Goal: Task Accomplishment & Management: Manage account settings

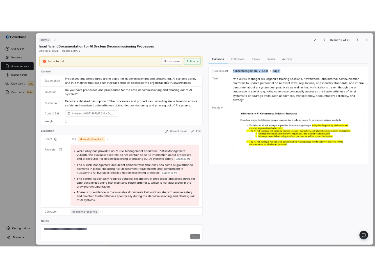
scroll to position [98, 0]
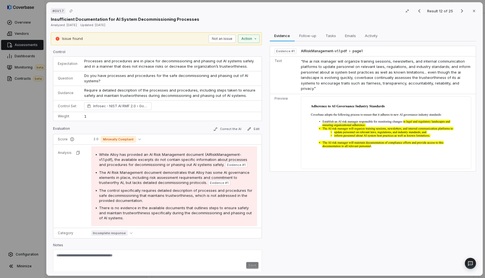
click at [156, 178] on span "The AI Risk Management document demonstrates that Alloy has some AI governance …" at bounding box center [174, 177] width 151 height 15
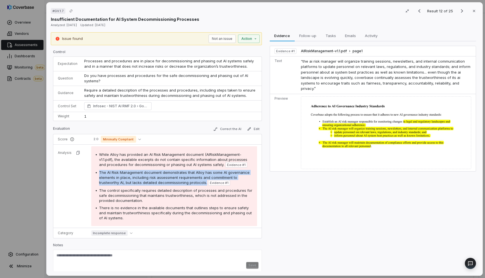
drag, startPoint x: 99, startPoint y: 172, endPoint x: 205, endPoint y: 182, distance: 106.3
click at [205, 182] on span "The AI Risk Management document demonstrates that Alloy has some AI governance …" at bounding box center [174, 177] width 151 height 15
copy span "The AI Risk Management document demonstrates that Alloy has some AI governance …"
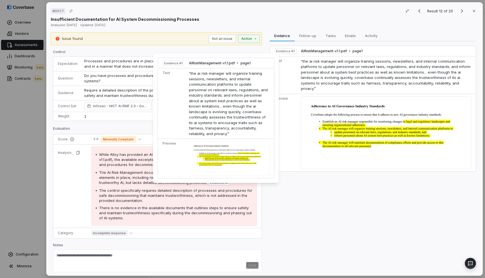
click at [222, 183] on span "Evidence # 1" at bounding box center [219, 183] width 19 height 4
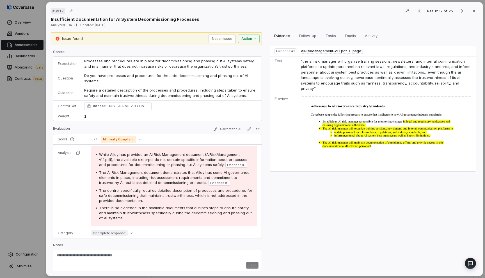
click at [224, 183] on span "Evidence # 1" at bounding box center [219, 183] width 19 height 4
drag, startPoint x: 366, startPoint y: 48, endPoint x: 298, endPoint y: 50, distance: 68.5
click at [299, 50] on td "AIRiskManagement-v1.1.pdf page 1" at bounding box center [387, 51] width 177 height 10
click at [153, 199] on div "The control specifically requires detailed description of processes and procedu…" at bounding box center [176, 195] width 154 height 15
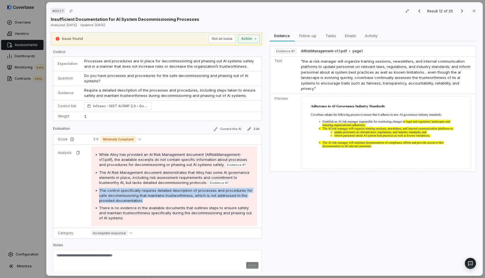
drag, startPoint x: 147, startPoint y: 201, endPoint x: 95, endPoint y: 191, distance: 53.4
click at [95, 191] on div "While Alloy has provided an AI Risk Management document (AIRiskManagement-v1.1.…" at bounding box center [174, 186] width 166 height 80
copy div "The control specifically requires detailed description of processes and procedu…"
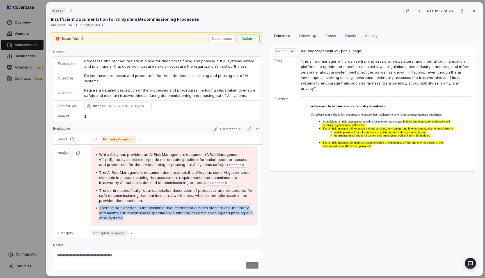
drag, startPoint x: 126, startPoint y: 220, endPoint x: 92, endPoint y: 206, distance: 36.5
click at [92, 206] on div "While Alloy has provided an AI Risk Management document (AIRiskManagement-v1.1.…" at bounding box center [174, 186] width 166 height 80
copy div "There is no evidence in the available documents that outlines steps to ensure s…"
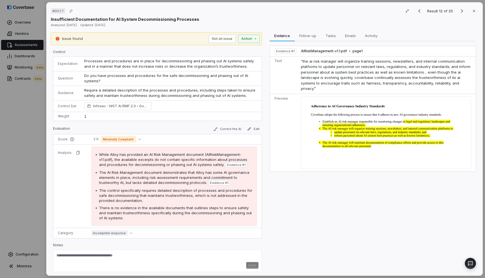
click at [306, 72] on span "“the ai risk manager will organize training sessions, newsletters, and internal…" at bounding box center [386, 75] width 170 height 32
drag, startPoint x: 280, startPoint y: 62, endPoint x: 274, endPoint y: 60, distance: 6.6
click at [274, 60] on td "Text" at bounding box center [284, 75] width 29 height 38
copy td "Text"
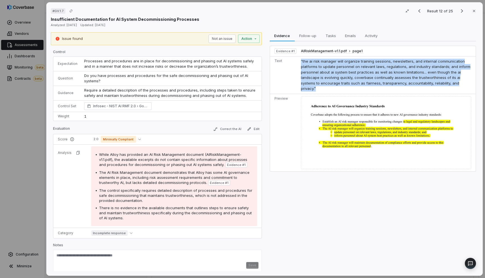
drag, startPoint x: 299, startPoint y: 61, endPoint x: 446, endPoint y: 85, distance: 149.2
click at [446, 85] on td "“the ai risk manager will organize training sessions, newsletters, and internal…" at bounding box center [387, 75] width 177 height 38
copy span "“the ai risk manager will organize training sessions, newsletters, and internal…"
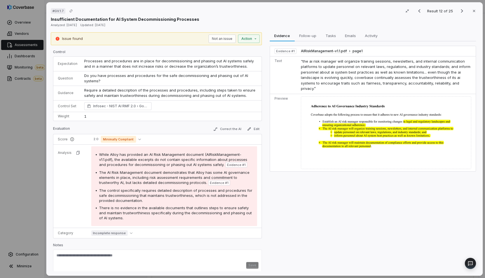
click at [284, 188] on div "Evidence Evidence Follow-up Follow-up Tasks Tasks Emails Emails Activity Activi…" at bounding box center [372, 151] width 211 height 239
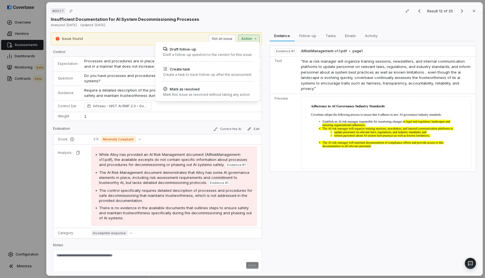
click at [243, 35] on div "# GV.1.7 Result 12 of 25 Close Insufficient Documentation for AI System Decommi…" at bounding box center [242, 139] width 485 height 278
click at [227, 54] on div "Draft a follow-up question to the vendor for this issue" at bounding box center [207, 55] width 89 height 4
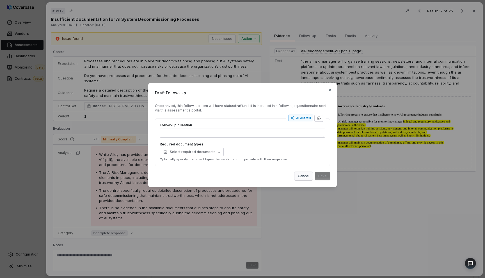
click at [305, 178] on button "Cancel" at bounding box center [304, 176] width 18 height 8
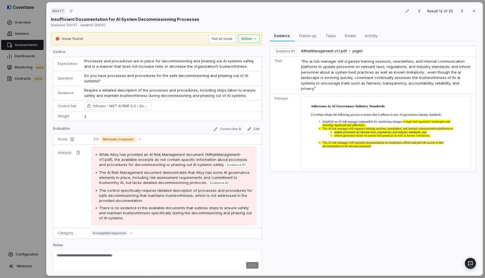
click at [251, 40] on div "# GV.1.7 Result 12 of 25 Close Insufficient Documentation for AI System Decommi…" at bounding box center [242, 139] width 485 height 278
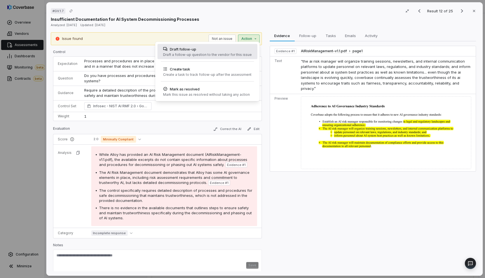
click at [246, 54] on div "Draft a follow-up question to the vendor for this issue" at bounding box center [207, 55] width 89 height 4
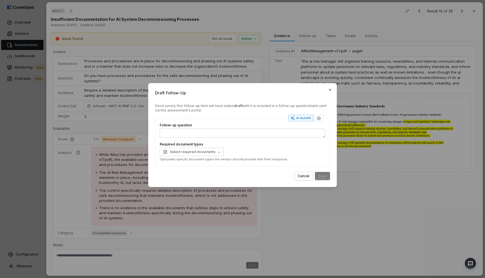
click at [304, 121] on button "AI Autofill" at bounding box center [300, 118] width 25 height 7
type textarea "*"
type textarea "****"
type textarea "*"
type textarea "**********"
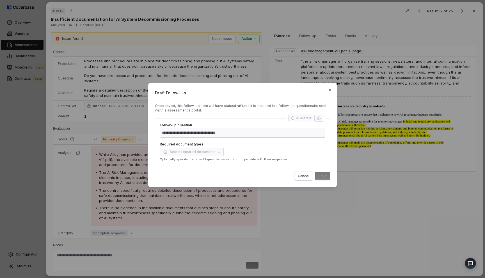
type textarea "*"
type textarea "**********"
type textarea "*"
type textarea "**********"
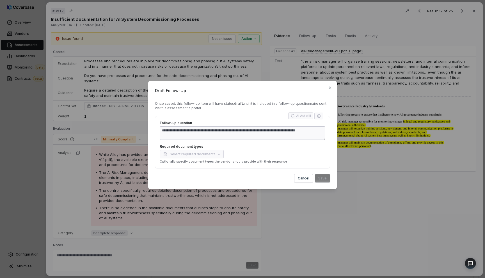
type textarea "*"
type textarea "**********"
type textarea "*"
type textarea "**********"
type textarea "*"
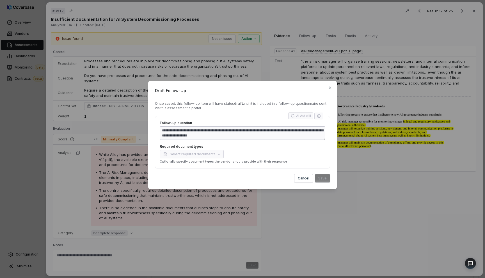
type textarea "**********"
type textarea "*"
type textarea "**********"
type textarea "*"
type textarea "**********"
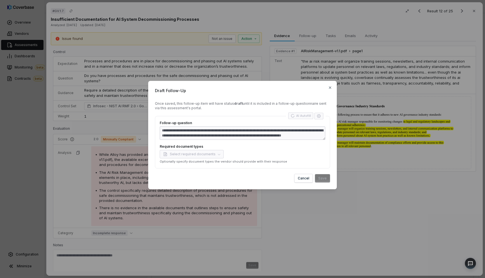
type textarea "*"
type textarea "**********"
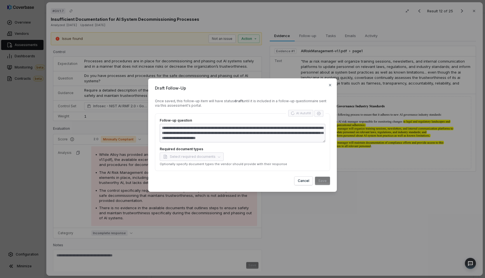
type textarea "*"
type textarea "**********"
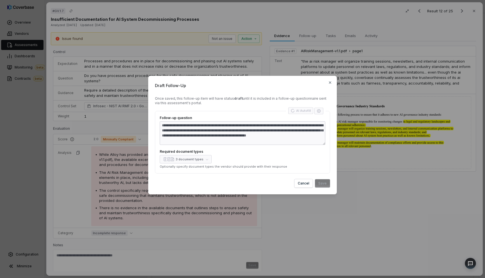
type textarea "*"
type textarea "**********"
type textarea "*"
type textarea "**********"
type textarea "*"
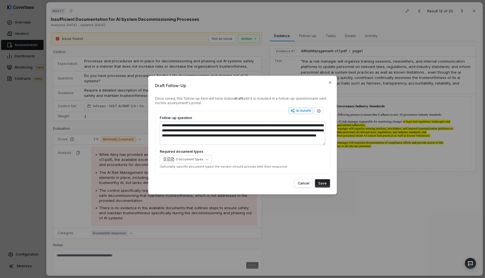
click at [325, 185] on button "Save" at bounding box center [322, 183] width 15 height 8
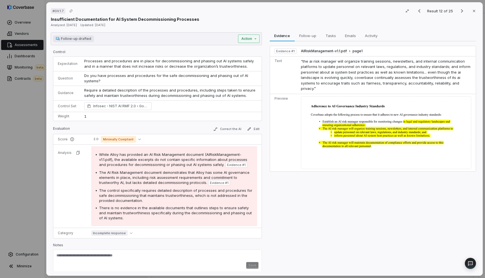
click at [246, 40] on div "# GV.1.7 Result 12 of 25 Close Insufficient Documentation for AI System Decommi…" at bounding box center [242, 139] width 485 height 278
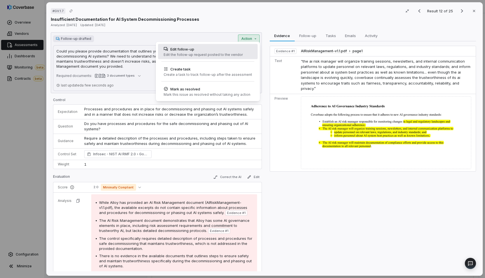
click at [236, 51] on div "Edit follow-up" at bounding box center [203, 49] width 79 height 6
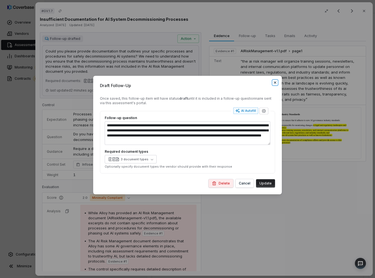
click at [275, 83] on icon "button" at bounding box center [275, 82] width 2 height 2
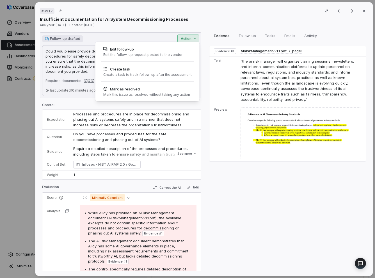
click at [189, 40] on div "# GV.1.7 Result 12 of 25 Close Insufficient Documentation for AI System Decommi…" at bounding box center [187, 139] width 375 height 278
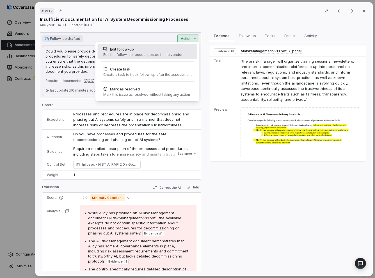
click at [156, 57] on div "Edit follow-up Edit the follow-up request posted to the vendor" at bounding box center [143, 51] width 84 height 15
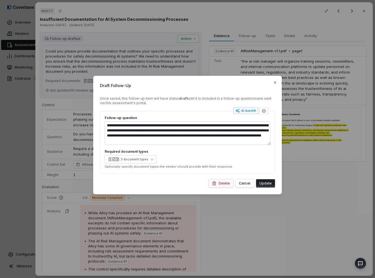
click at [219, 181] on button "Delete" at bounding box center [221, 183] width 25 height 8
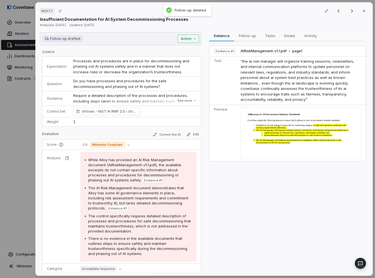
click at [186, 37] on div "# GV.1.7 Result 12 of 25 Close Insufficient Documentation for AI System Decommi…" at bounding box center [187, 139] width 375 height 278
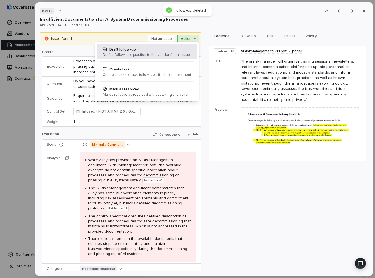
click at [174, 50] on div "Draft follow-up" at bounding box center [147, 49] width 89 height 6
type textarea "*"
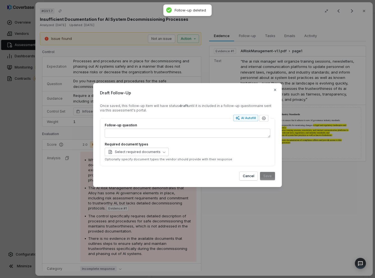
click at [34, 131] on div "Draft Follow-Up Once saved, this follow-up item will have status draft until it…" at bounding box center [187, 138] width 375 height 129
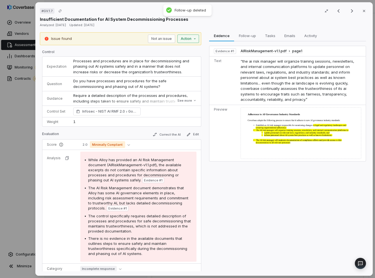
click at [185, 42] on div "Issue found Not an issue Action" at bounding box center [120, 38] width 161 height 13
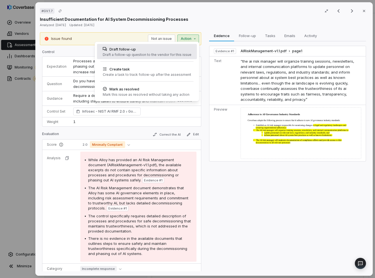
click at [172, 53] on div "Draft a follow-up question to the vendor for this issue" at bounding box center [147, 55] width 89 height 4
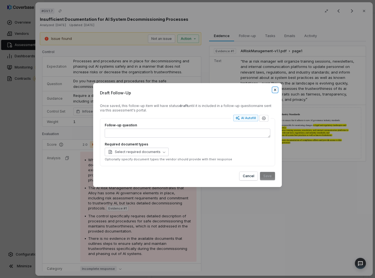
click at [275, 91] on icon "button" at bounding box center [275, 90] width 4 height 4
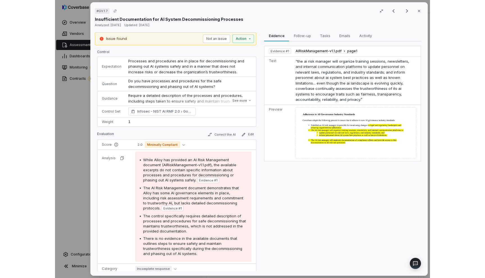
scroll to position [38, 0]
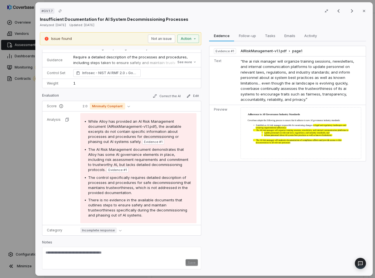
click at [115, 263] on div "Save" at bounding box center [121, 262] width 152 height 7
click at [145, 252] on textarea "****" at bounding box center [119, 254] width 148 height 9
type textarea "*"
click at [313, 249] on div "Evidence Evidence Follow-up Follow-up Tasks Tasks Emails Emails Activity Activi…" at bounding box center [287, 151] width 161 height 239
click at [192, 41] on div "# GV.1.7 Result 12 of 25 Close Insufficient Documentation for AI System Decommi…" at bounding box center [187, 139] width 375 height 278
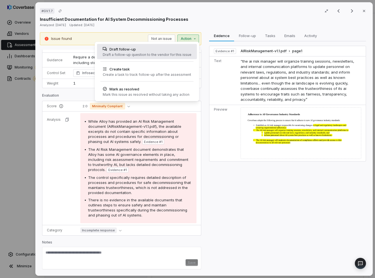
click at [180, 52] on div "Draft follow-up Draft a follow-up question to the vendor for this issue" at bounding box center [146, 51] width 93 height 15
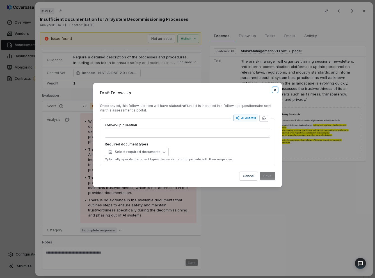
click at [276, 90] on icon "button" at bounding box center [275, 90] width 4 height 4
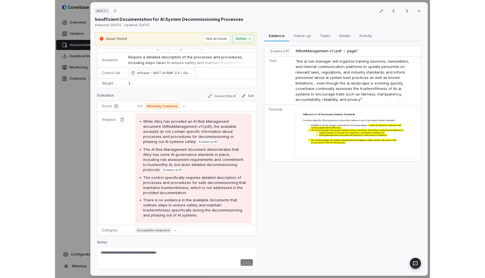
scroll to position [3, 0]
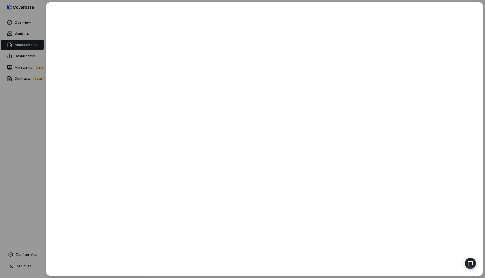
click at [27, 62] on div at bounding box center [242, 139] width 485 height 278
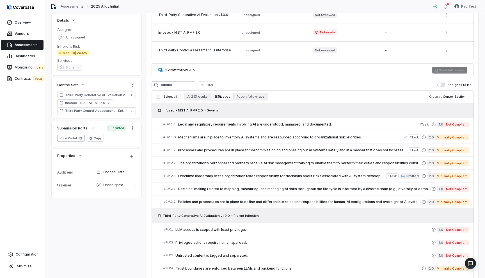
click at [25, 28] on div "Vendors" at bounding box center [22, 33] width 45 height 11
click at [25, 24] on span "Overview" at bounding box center [23, 22] width 16 height 4
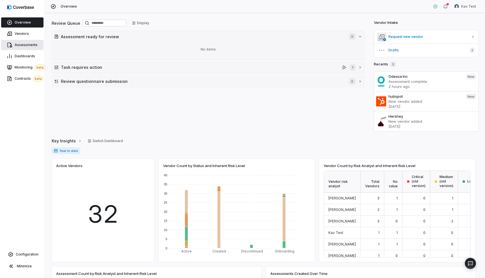
click at [36, 42] on link "Assessments" at bounding box center [22, 45] width 42 height 10
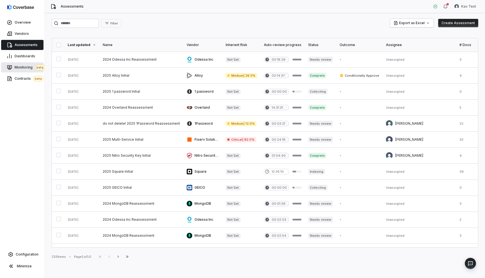
click at [21, 69] on span "Monitoring beta" at bounding box center [30, 68] width 31 height 6
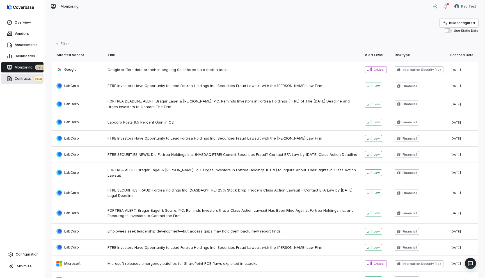
click at [21, 81] on span "Contracts beta" at bounding box center [29, 79] width 29 height 6
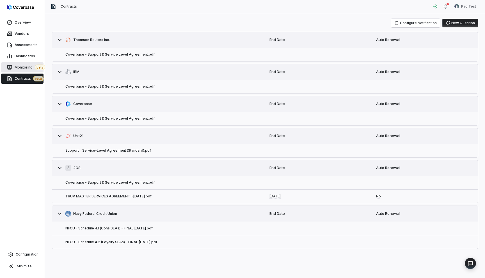
click at [21, 68] on span "Monitoring beta" at bounding box center [30, 68] width 31 height 6
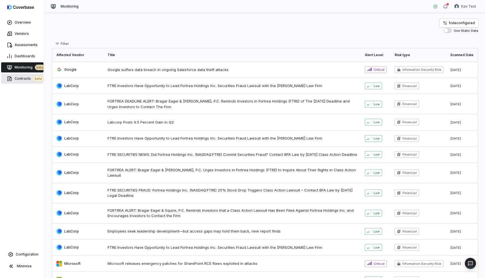
click at [21, 82] on link "Contracts beta" at bounding box center [22, 79] width 42 height 10
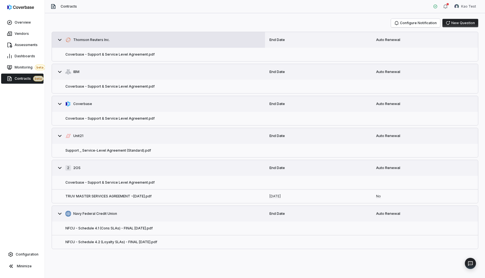
click at [61, 41] on icon at bounding box center [59, 40] width 7 height 7
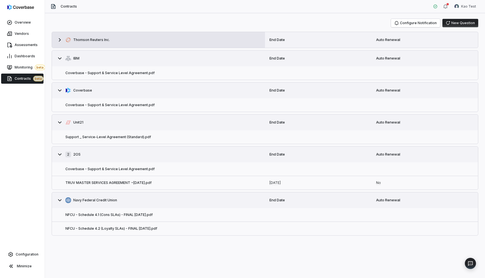
click at [61, 41] on icon at bounding box center [59, 40] width 7 height 7
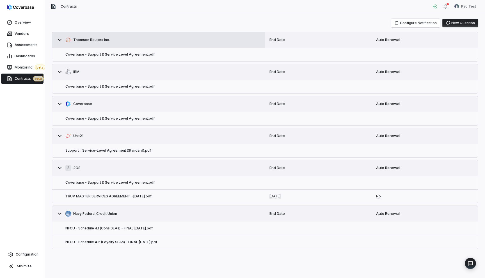
click at [61, 41] on icon at bounding box center [59, 40] width 7 height 7
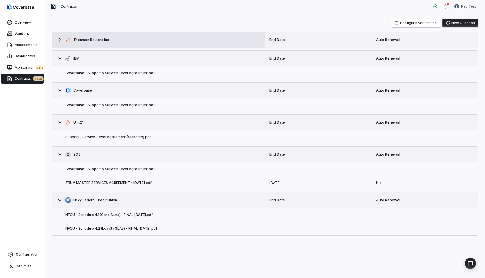
click at [61, 41] on icon at bounding box center [59, 40] width 7 height 7
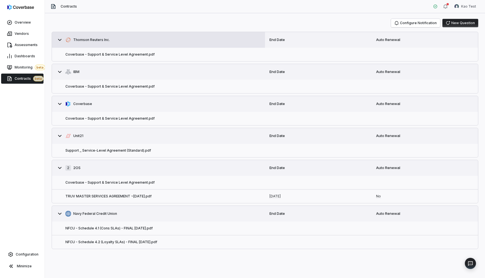
click at [61, 41] on icon at bounding box center [59, 40] width 7 height 7
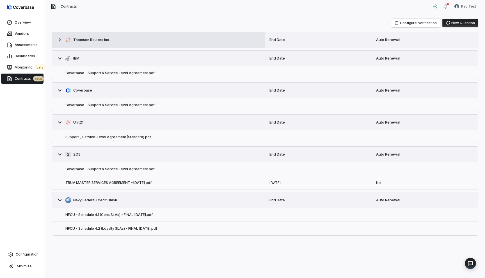
click at [69, 40] on div "Thomson Reuters Inc." at bounding box center [87, 40] width 44 height 6
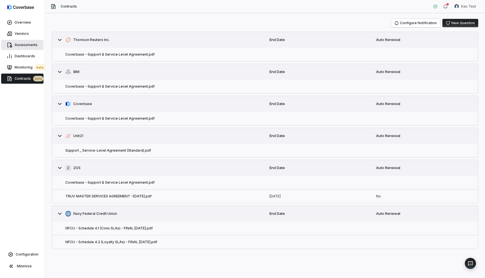
click at [28, 47] on span "Assessments" at bounding box center [26, 45] width 23 height 4
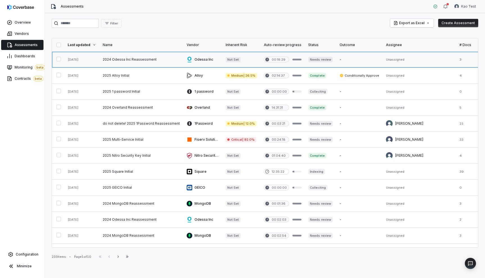
click at [211, 66] on link at bounding box center [202, 60] width 39 height 16
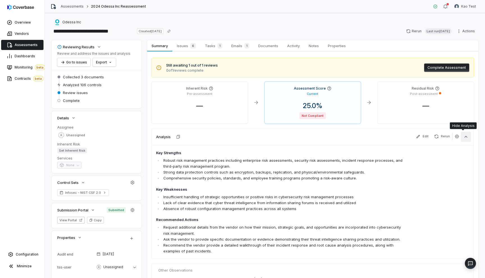
click at [461, 140] on button "button" at bounding box center [466, 137] width 10 height 10
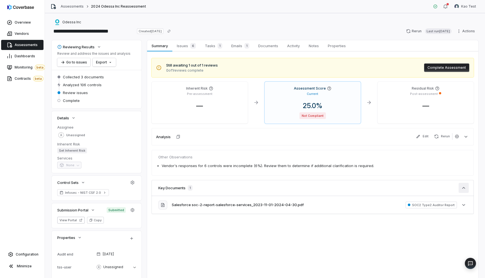
click at [459, 191] on button "button" at bounding box center [464, 188] width 10 height 10
click at [461, 187] on icon "button" at bounding box center [464, 188] width 6 height 6
click at [25, 67] on span "Monitoring beta" at bounding box center [30, 68] width 31 height 6
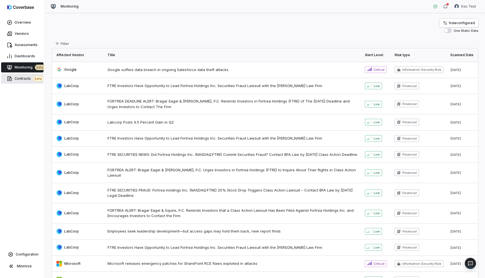
click at [18, 75] on link "Contracts beta" at bounding box center [22, 79] width 42 height 10
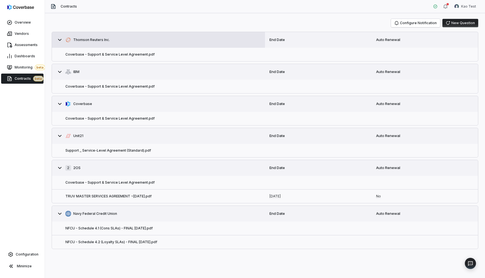
click at [145, 42] on button "Thomson Reuters Inc." at bounding box center [158, 40] width 213 height 16
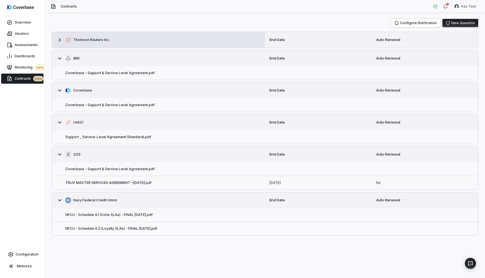
click at [145, 42] on button "Thomson Reuters Inc." at bounding box center [158, 40] width 213 height 16
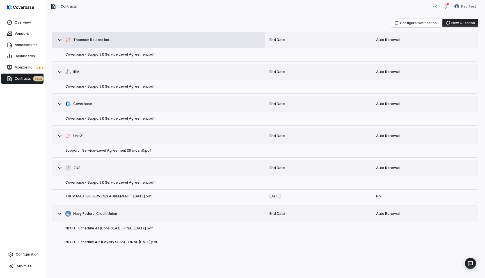
click at [145, 42] on button "Thomson Reuters Inc." at bounding box center [158, 40] width 213 height 16
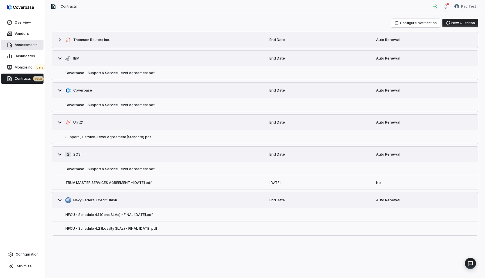
click at [30, 49] on link "Assessments" at bounding box center [22, 45] width 42 height 10
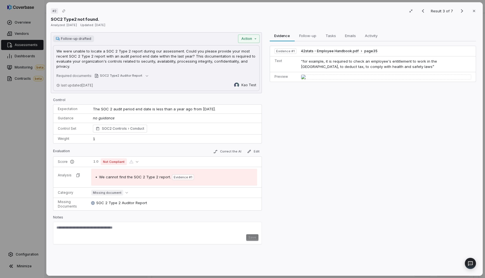
scroll to position [42, 0]
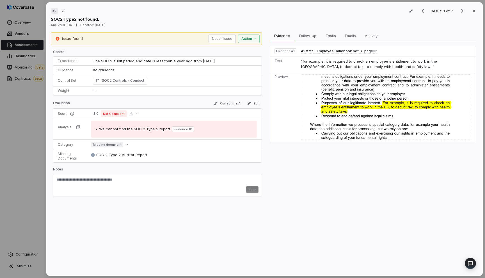
click at [344, 97] on img at bounding box center [386, 106] width 170 height 65
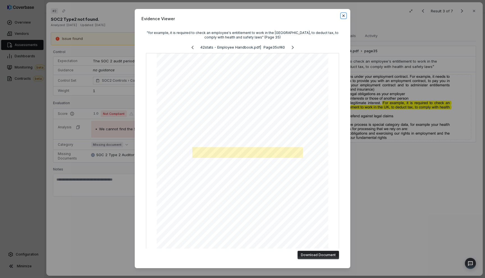
click at [343, 16] on icon "button" at bounding box center [344, 16] width 2 height 2
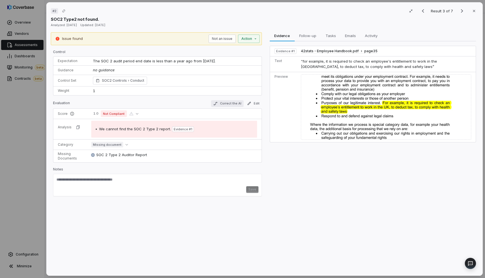
click at [234, 103] on button "Correct the AI" at bounding box center [227, 103] width 33 height 7
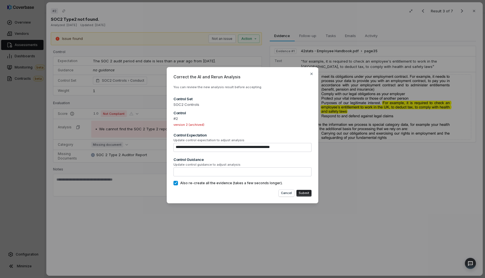
click at [315, 74] on div "**********" at bounding box center [243, 135] width 152 height 136
click at [313, 74] on icon "button" at bounding box center [311, 74] width 4 height 4
type textarea "*"
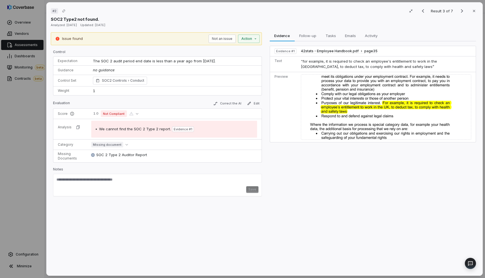
click at [245, 107] on div "Evaluation Correct the AI Edit" at bounding box center [157, 104] width 209 height 8
click at [254, 103] on button "Edit" at bounding box center [253, 103] width 17 height 7
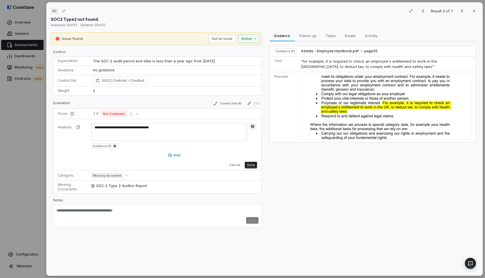
click at [252, 126] on icon "button" at bounding box center [252, 126] width 3 height 3
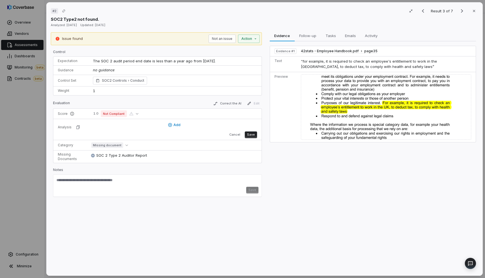
click at [247, 103] on span "Edit" at bounding box center [253, 103] width 17 height 7
click at [234, 133] on button "Cancel" at bounding box center [234, 134] width 15 height 7
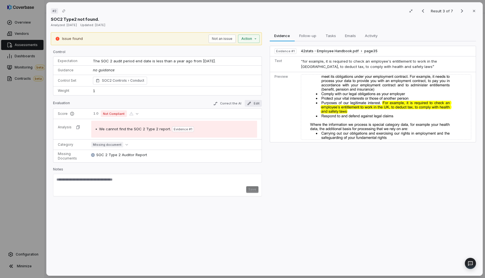
click at [253, 105] on button "Edit" at bounding box center [253, 103] width 17 height 7
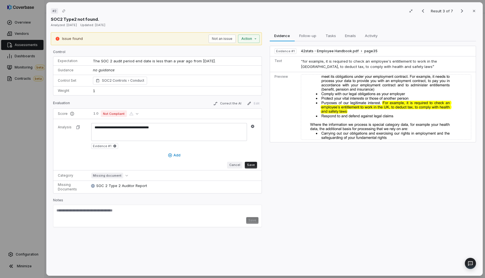
click at [238, 164] on button "Cancel" at bounding box center [234, 165] width 15 height 7
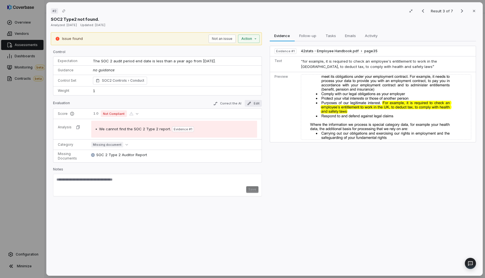
click at [254, 105] on button "Edit" at bounding box center [253, 103] width 17 height 7
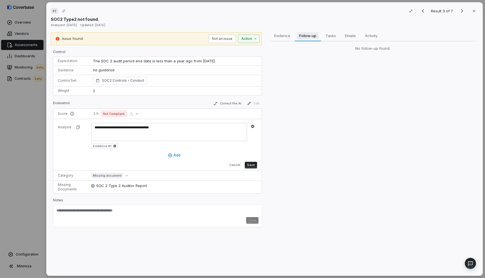
click at [306, 36] on span "Follow-up" at bounding box center [308, 35] width 22 height 7
click at [279, 38] on span "Evidence" at bounding box center [282, 35] width 21 height 7
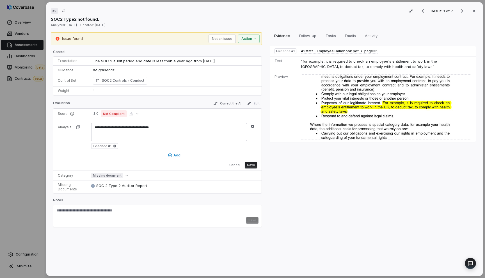
click at [286, 53] on span "Evidence # 1" at bounding box center [285, 51] width 22 height 6
click at [285, 50] on span "Evidence # 1" at bounding box center [285, 51] width 19 height 4
click at [322, 85] on img at bounding box center [386, 106] width 170 height 65
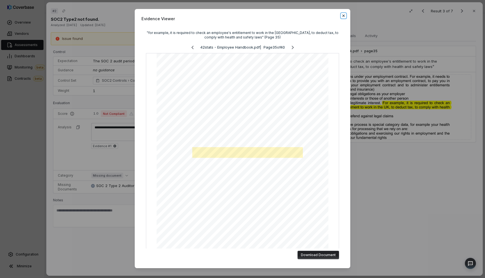
click at [343, 14] on icon "button" at bounding box center [343, 15] width 4 height 4
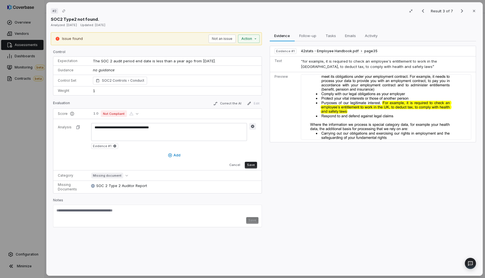
click at [253, 124] on icon "button" at bounding box center [253, 126] width 4 height 4
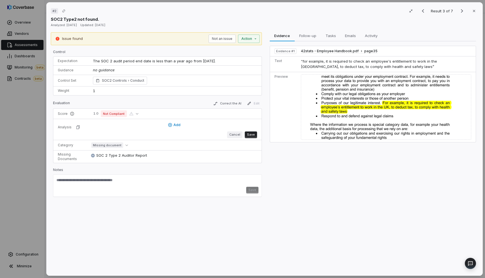
click at [234, 135] on button "Cancel" at bounding box center [234, 134] width 15 height 7
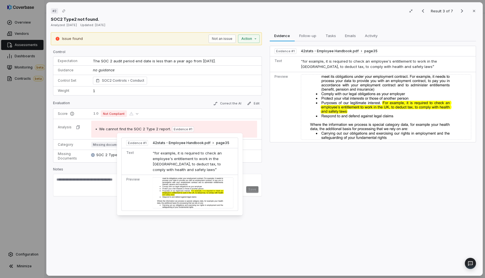
click at [176, 129] on span "Evidence # 1" at bounding box center [183, 129] width 19 height 4
click at [183, 191] on img at bounding box center [193, 192] width 81 height 31
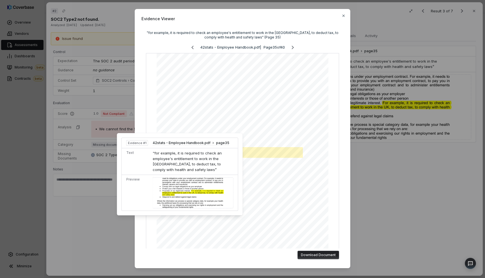
click at [183, 191] on img at bounding box center [193, 192] width 81 height 31
click at [86, 211] on div "Evidence Viewer "for example, it is required to check an employee's entitlement…" at bounding box center [242, 139] width 485 height 278
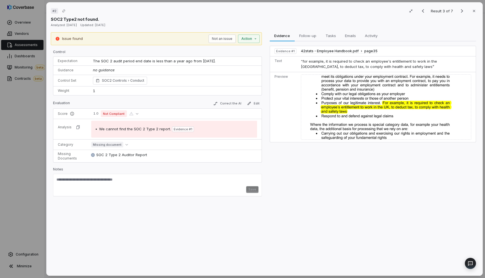
click at [25, 204] on div "# 2 Result 3 of 7 Close SOC2 Type2 not found. Analyzed: 6 months ago Updated: 6…" at bounding box center [242, 139] width 485 height 278
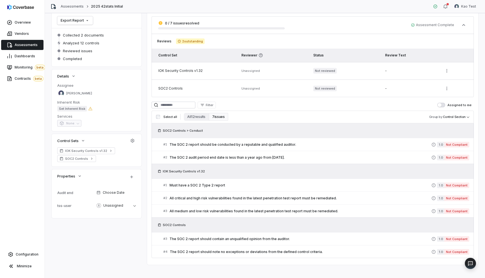
click at [361, 119] on h3 "Select all All 12 results 7 issues Group by Control Section" at bounding box center [313, 117] width 318 height 8
click at [465, 116] on body "**********" at bounding box center [242, 139] width 485 height 278
click at [461, 26] on icon "button" at bounding box center [464, 25] width 6 height 6
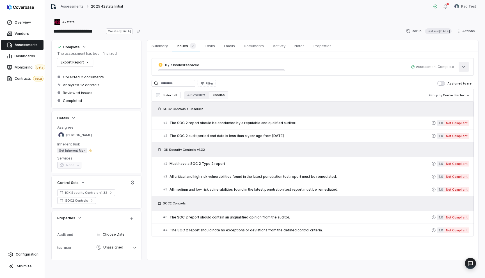
click at [461, 68] on icon "button" at bounding box center [464, 67] width 6 height 6
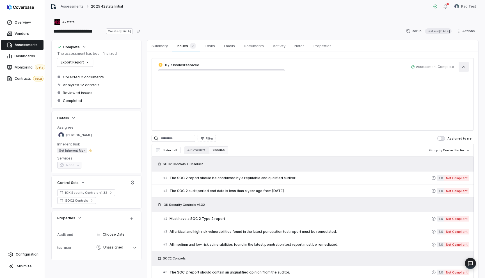
scroll to position [42, 0]
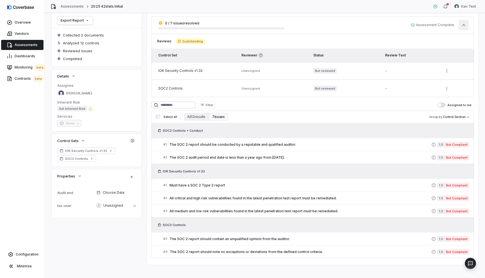
click at [461, 22] on icon "button" at bounding box center [464, 25] width 6 height 6
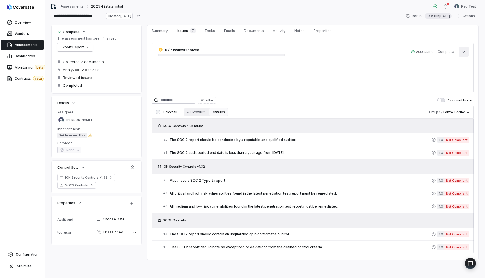
scroll to position [0, 0]
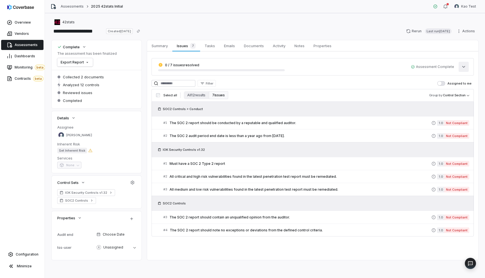
click at [461, 67] on icon "button" at bounding box center [464, 67] width 6 height 6
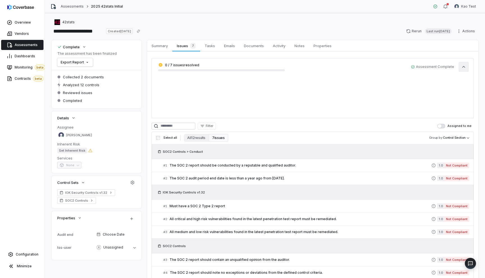
scroll to position [42, 0]
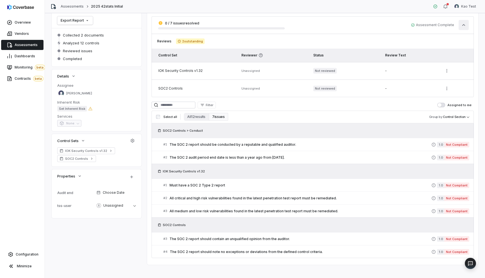
click at [461, 28] on icon "button" at bounding box center [464, 25] width 6 height 6
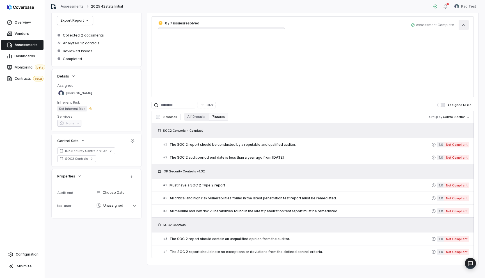
scroll to position [0, 0]
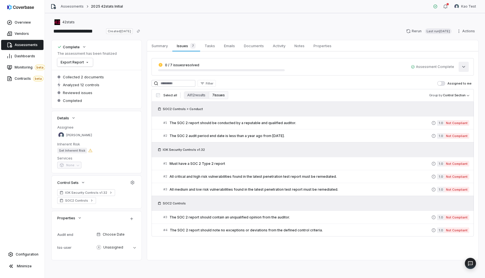
click at [461, 68] on icon "button" at bounding box center [464, 67] width 6 height 6
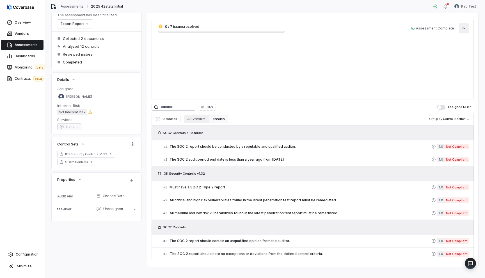
scroll to position [42, 0]
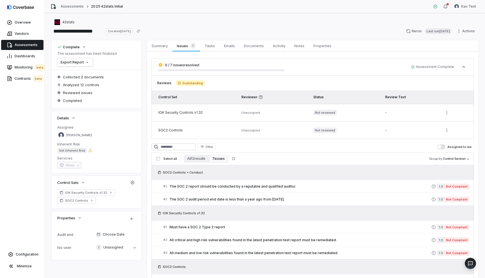
scroll to position [42, 0]
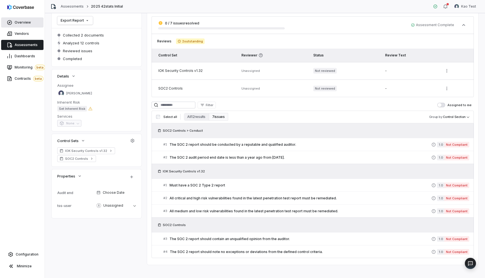
click at [19, 21] on span "Overview" at bounding box center [23, 22] width 16 height 4
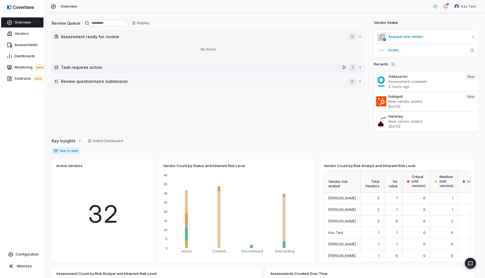
click at [128, 72] on button "Task requires action 1" at bounding box center [208, 67] width 313 height 11
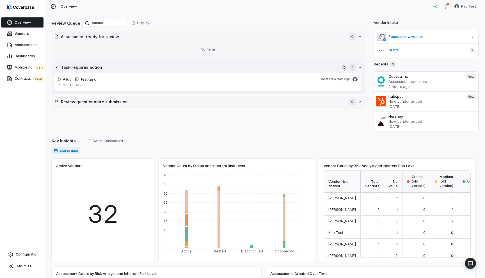
click at [130, 71] on button "Task requires action 1" at bounding box center [208, 67] width 313 height 11
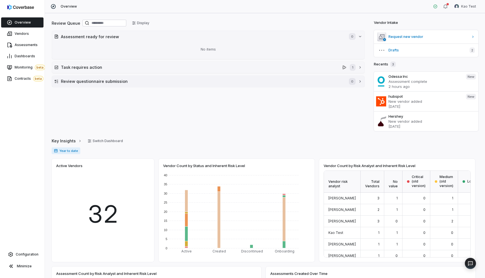
click at [225, 84] on button "Review questionnaire submission 0" at bounding box center [208, 81] width 313 height 11
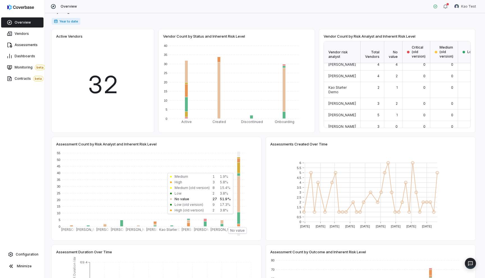
scroll to position [26, 0]
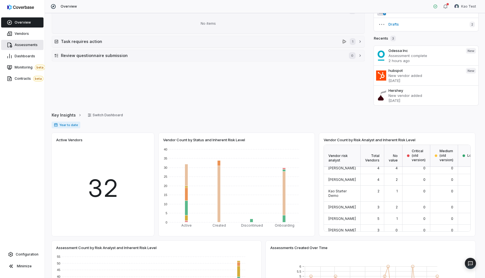
click at [31, 45] on span "Assessments" at bounding box center [26, 45] width 23 height 4
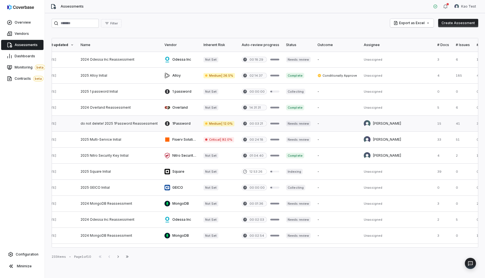
scroll to position [0, 77]
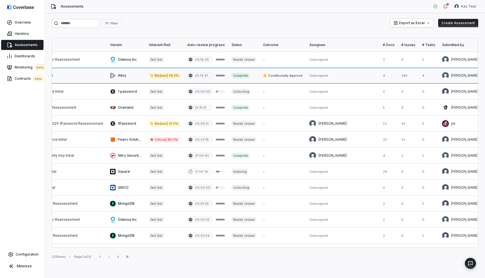
click at [88, 69] on link at bounding box center [65, 76] width 84 height 16
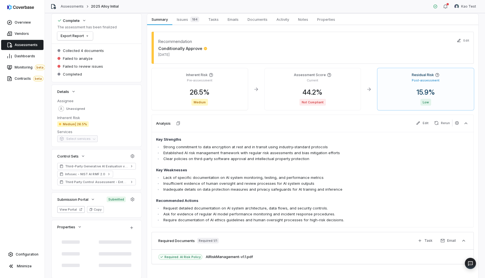
scroll to position [28, 0]
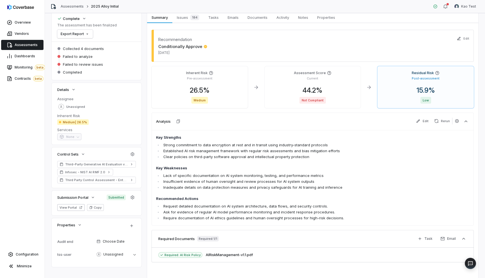
click at [189, 11] on div "Assessments 2025 Alloy Initial Kao Test" at bounding box center [265, 6] width 440 height 13
click at [188, 15] on span "Issues 184" at bounding box center [188, 17] width 27 height 8
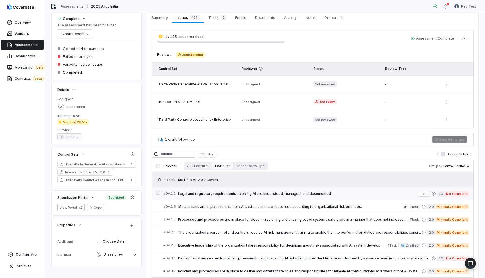
click at [231, 195] on span "Legal and regulatory requirements involving AI are understood, managed, and doc…" at bounding box center [298, 194] width 240 height 4
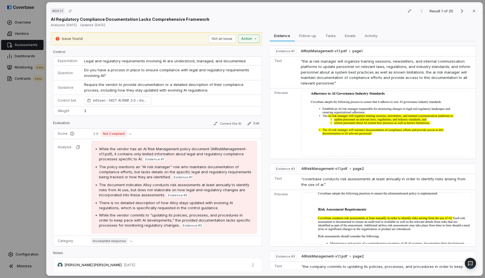
click at [251, 40] on div "# GV.1.1 Result 1 of 25 Close AI Regulatory Compliance Documentation Lacks Comp…" at bounding box center [242, 139] width 485 height 278
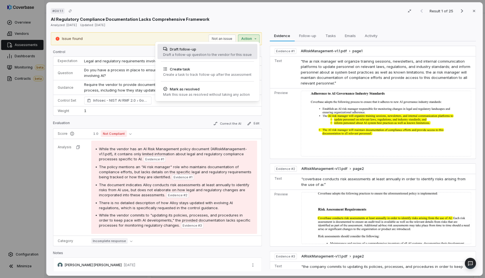
click at [244, 51] on div "Draft follow-up" at bounding box center [207, 49] width 89 height 6
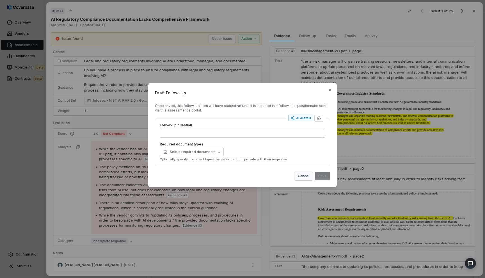
click at [307, 177] on button "Cancel" at bounding box center [304, 176] width 18 height 8
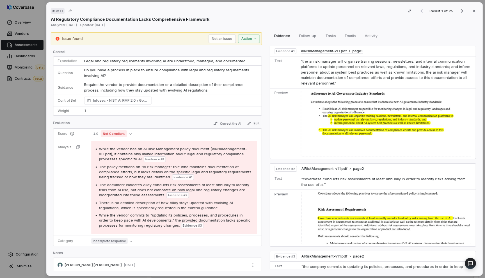
click at [25, 248] on div "# GV.1.1 Result 1 of 25 Close AI Regulatory Compliance Documentation Lacks Comp…" at bounding box center [242, 139] width 485 height 278
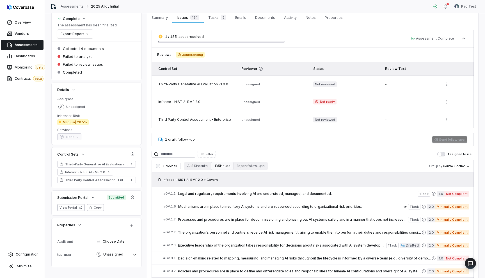
click at [38, 44] on link "Assessments" at bounding box center [22, 45] width 42 height 10
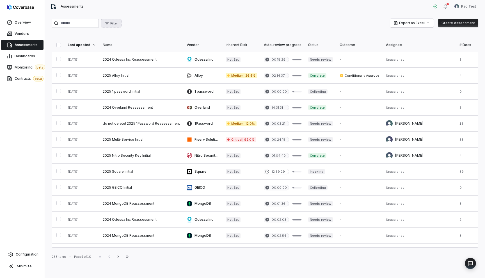
click at [119, 21] on button "Filter" at bounding box center [111, 23] width 21 height 8
click at [198, 15] on div "Filter Export as Excel Create Assessment Last updated Name Vendor Inherent Risk…" at bounding box center [265, 145] width 440 height 265
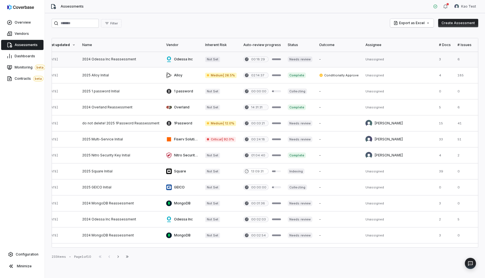
scroll to position [0, 77]
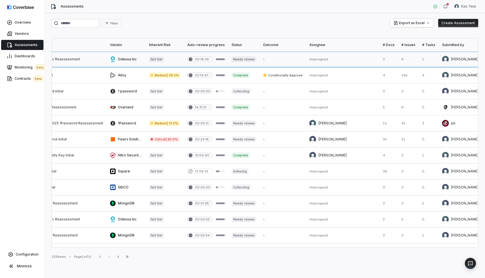
click at [218, 65] on link at bounding box center [206, 59] width 44 height 16
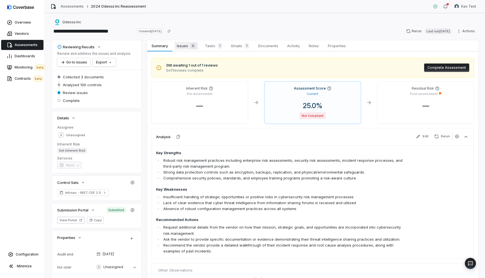
click at [185, 42] on link "Issues 6 Issues 6" at bounding box center [186, 45] width 28 height 11
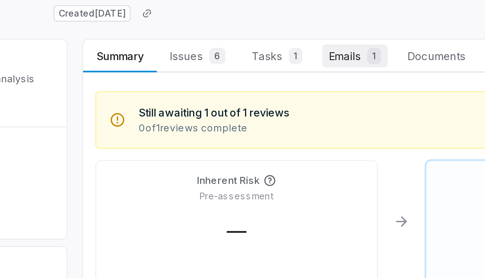
click at [237, 40] on link "Emails 1 Emails 1" at bounding box center [240, 45] width 27 height 11
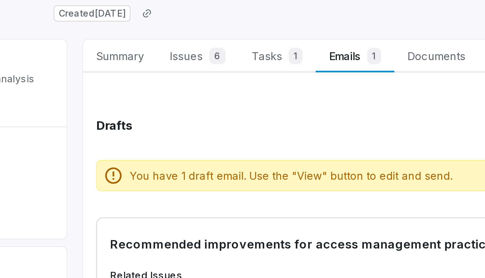
click at [236, 34] on div "**********" at bounding box center [265, 31] width 427 height 9
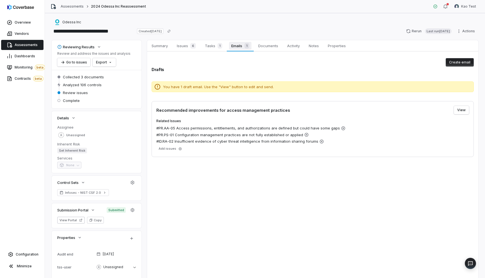
click at [239, 42] on span "Emails 1" at bounding box center [240, 46] width 22 height 8
click at [218, 47] on span "1" at bounding box center [220, 46] width 5 height 6
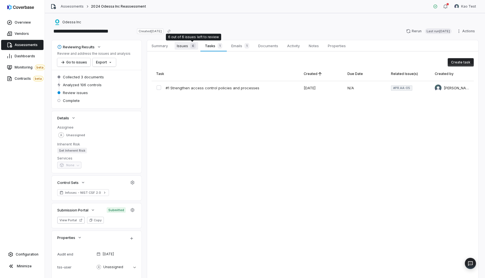
click at [191, 47] on span "6" at bounding box center [193, 46] width 6 height 6
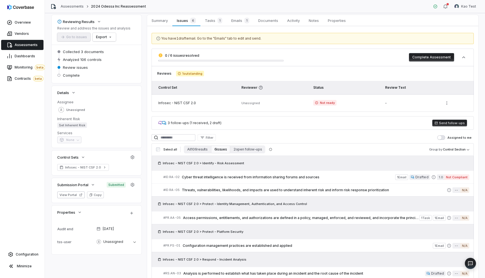
scroll to position [26, 0]
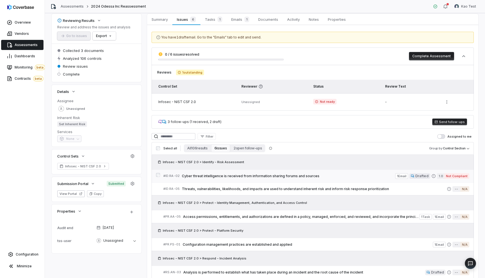
click at [273, 177] on span "Cyber threat intelligence is received from information sharing forums and sourc…" at bounding box center [288, 176] width 213 height 4
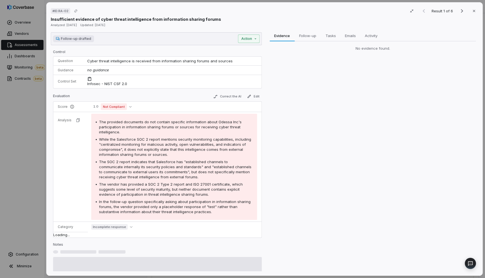
click at [331, 43] on div "No evidence found." at bounding box center [373, 48] width 207 height 15
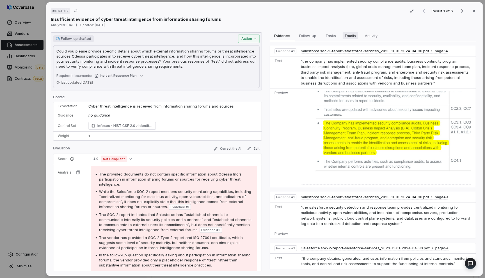
click at [350, 33] on span "Emails" at bounding box center [350, 35] width 15 height 7
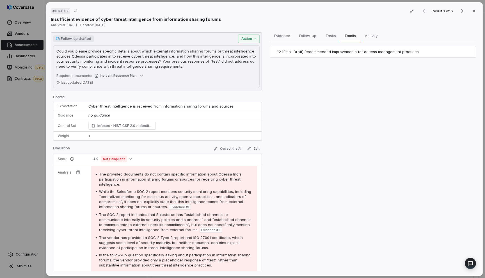
click at [359, 31] on div "# ID.RA-02 Result 1 of 6 Close Insufficient evidence of cyber threat intelligen…" at bounding box center [264, 139] width 437 height 274
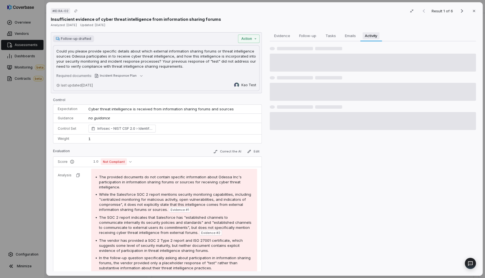
click at [367, 34] on span "Activity" at bounding box center [371, 35] width 17 height 7
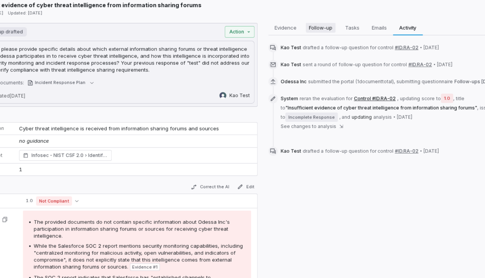
click at [309, 34] on span "Follow-up" at bounding box center [308, 35] width 22 height 7
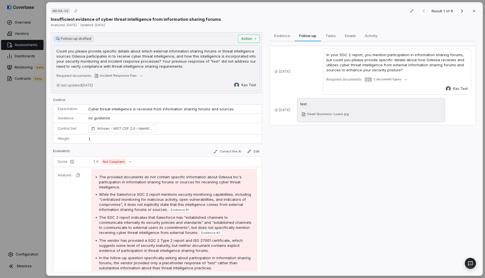
click at [251, 35] on div "# ID.RA-02 Result 1 of 6 Close Insufficient evidence of cyber threat intelligen…" at bounding box center [242, 139] width 485 height 278
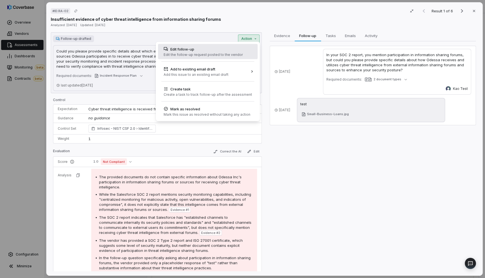
click at [228, 55] on div "Edit the follow-up request posted to the vendor" at bounding box center [203, 55] width 79 height 4
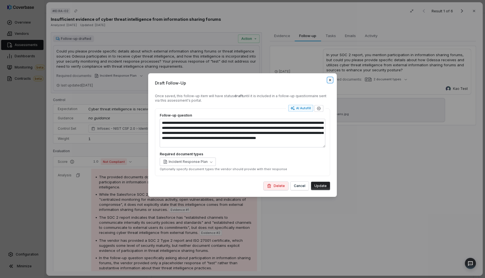
click at [332, 81] on icon "button" at bounding box center [330, 80] width 4 height 4
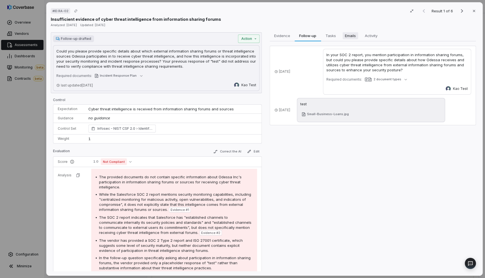
click at [347, 34] on span "Emails" at bounding box center [350, 35] width 15 height 7
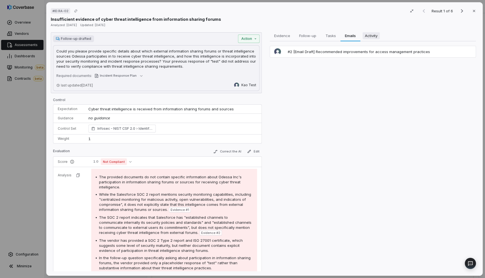
click at [370, 34] on span "Activity" at bounding box center [371, 35] width 17 height 7
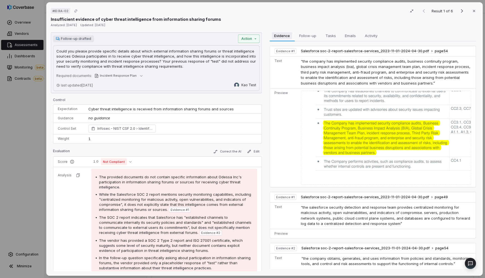
click at [279, 35] on span "Evidence" at bounding box center [282, 35] width 20 height 7
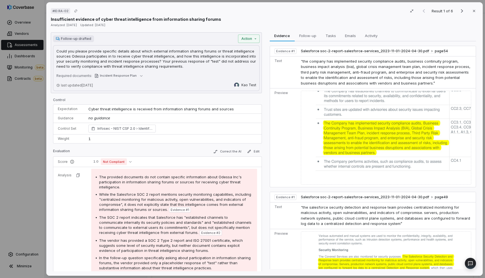
scroll to position [53, 0]
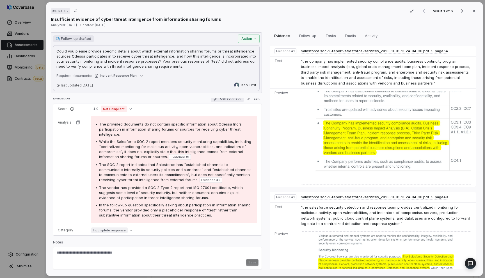
click at [223, 97] on button "Correct the AI" at bounding box center [227, 98] width 33 height 7
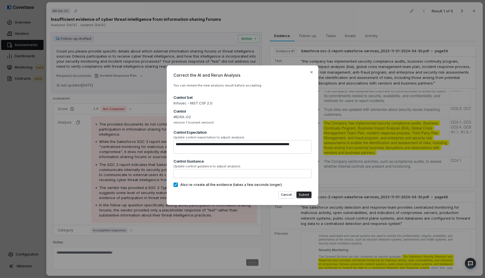
click at [311, 75] on span "Correct the AI and Rerun Analysis" at bounding box center [243, 75] width 138 height 6
click at [311, 73] on icon "button" at bounding box center [312, 72] width 2 height 2
type textarea "*"
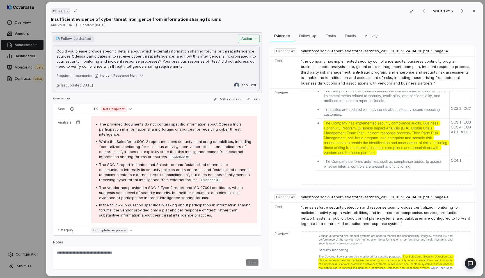
click at [250, 103] on div "Evaluation Correct the AI Edit" at bounding box center [157, 99] width 209 height 8
click at [250, 99] on button "Edit" at bounding box center [253, 98] width 17 height 7
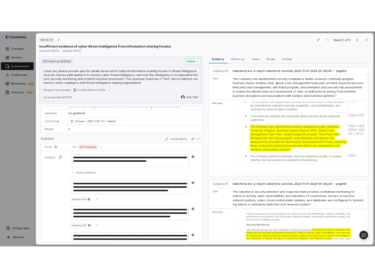
scroll to position [8, 0]
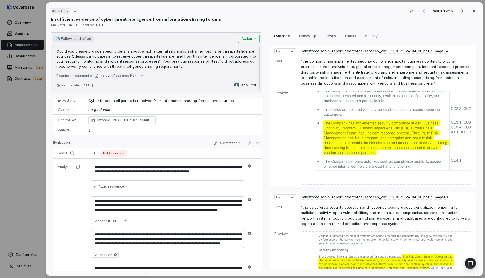
click at [252, 42] on div "Follow-up drafted Action Could you please provide specific details about which …" at bounding box center [156, 62] width 211 height 61
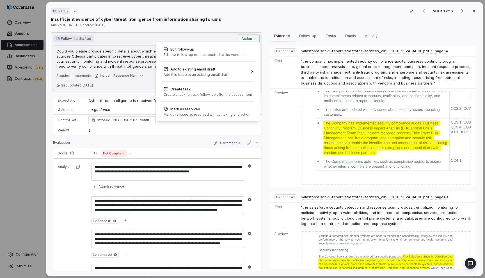
click at [299, 39] on div "# ID.RA-02 Result 1 of 6 Close Insufficient evidence of cyber threat intelligen…" at bounding box center [242, 139] width 485 height 278
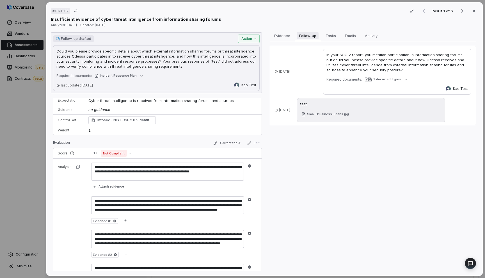
click at [306, 35] on span "Follow-up" at bounding box center [308, 35] width 22 height 7
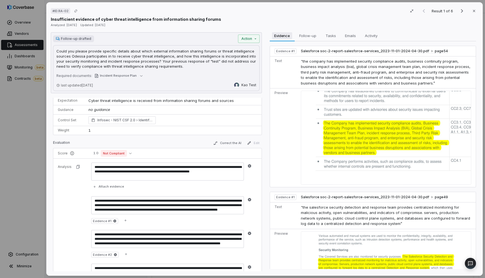
click at [280, 35] on span "Evidence" at bounding box center [282, 35] width 20 height 7
click at [311, 38] on span "Follow-up" at bounding box center [308, 35] width 22 height 7
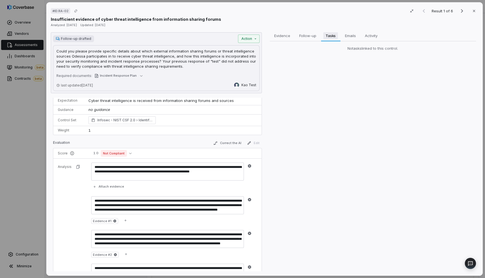
click at [331, 38] on span "Tasks" at bounding box center [331, 35] width 15 height 7
click at [348, 37] on span "Emails" at bounding box center [350, 35] width 15 height 7
click at [272, 36] on span "Evidence" at bounding box center [282, 35] width 21 height 7
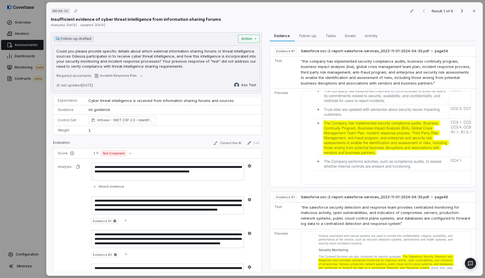
click at [248, 40] on div "# ID.RA-02 Result 1 of 6 Close Insufficient evidence of cyber threat intelligen…" at bounding box center [242, 139] width 485 height 278
click at [253, 38] on div "# ID.RA-02 Result 1 of 6 Close Insufficient evidence of cyber threat intelligen…" at bounding box center [242, 139] width 485 height 278
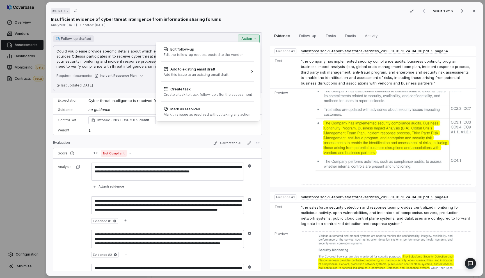
click at [247, 38] on div "# ID.RA-02 Result 1 of 6 Close Insufficient evidence of cyber threat intelligen…" at bounding box center [242, 139] width 485 height 278
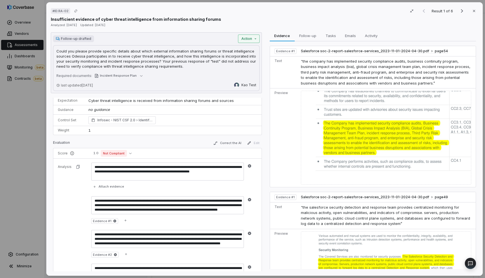
click at [245, 39] on div "# ID.RA-02 Result 1 of 6 Close Insufficient evidence of cyber threat intelligen…" at bounding box center [242, 139] width 485 height 278
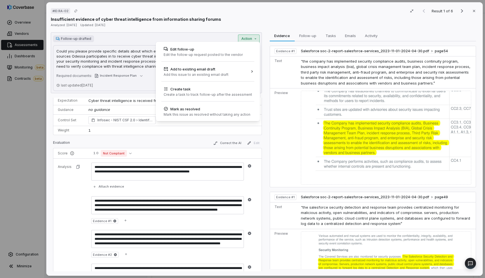
click at [305, 37] on div "# ID.RA-02 Result 1 of 6 Close Insufficient evidence of cyber threat intelligen…" at bounding box center [242, 139] width 485 height 278
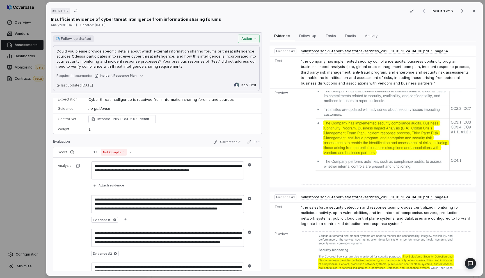
scroll to position [0, 0]
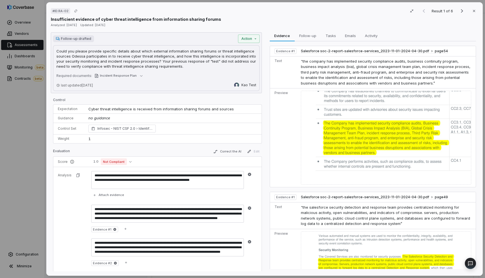
click at [33, 98] on div "# ID.RA-02 Result 1 of 6 Close Insufficient evidence of cyber threat intelligen…" at bounding box center [242, 139] width 485 height 278
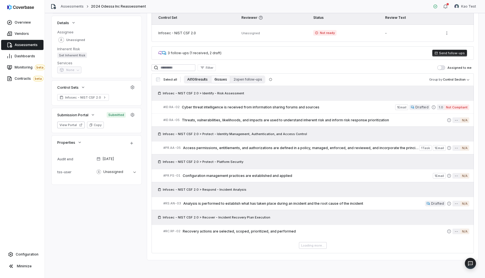
click at [202, 82] on button "All 106 results" at bounding box center [197, 80] width 27 height 8
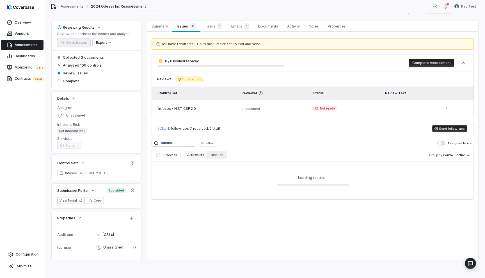
scroll to position [95, 0]
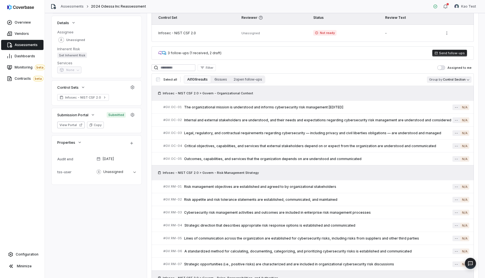
click at [456, 81] on body "**********" at bounding box center [242, 139] width 485 height 278
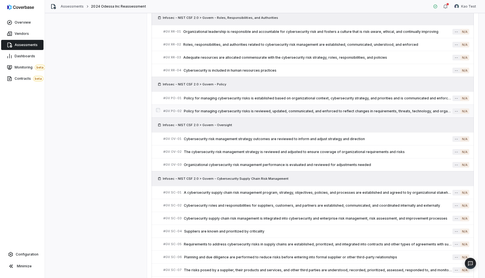
scroll to position [0, 0]
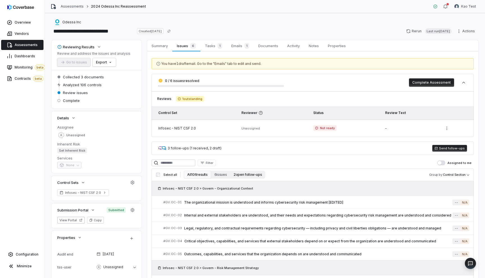
click at [244, 175] on button "2 open follow-ups" at bounding box center [247, 175] width 35 height 8
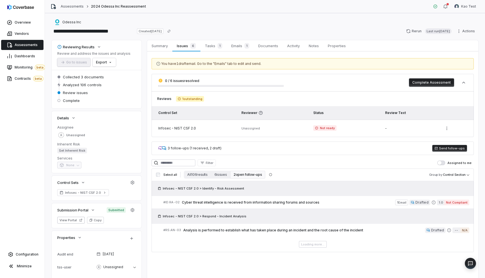
click at [161, 175] on label "Select all" at bounding box center [166, 175] width 21 height 4
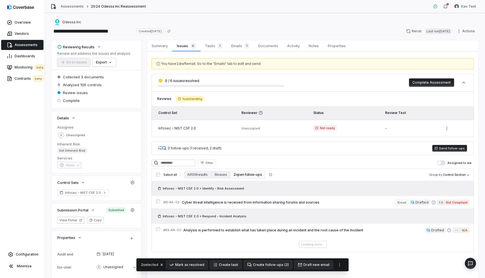
click at [160, 175] on label "Select all" at bounding box center [166, 175] width 21 height 4
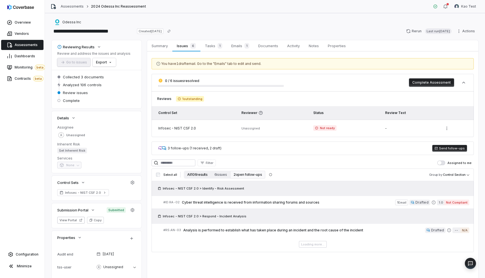
click at [189, 175] on button "All 106 results" at bounding box center [197, 175] width 27 height 8
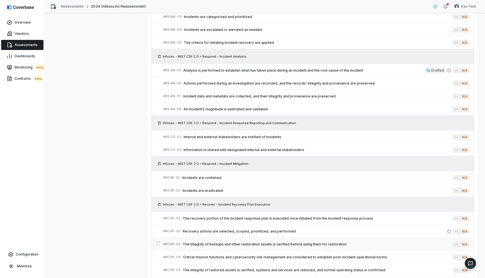
scroll to position [1624, 0]
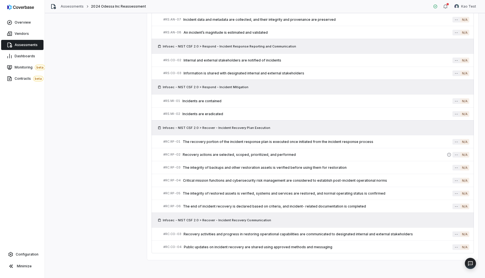
click at [22, 42] on link "Assessments" at bounding box center [22, 45] width 42 height 10
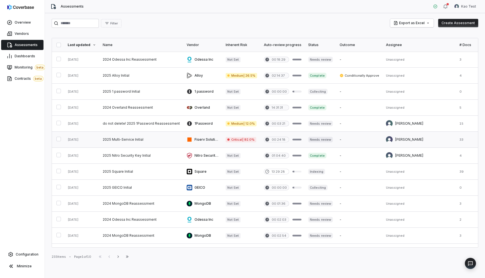
click at [163, 142] on link at bounding box center [141, 140] width 84 height 16
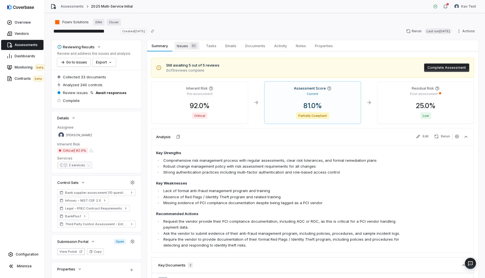
click at [185, 47] on span "Issues 51" at bounding box center [187, 46] width 25 height 8
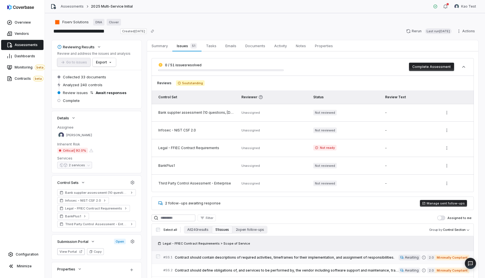
click at [267, 253] on link "# SS.1 Contract should contain descriptions of required activities, timeframes …" at bounding box center [316, 257] width 306 height 13
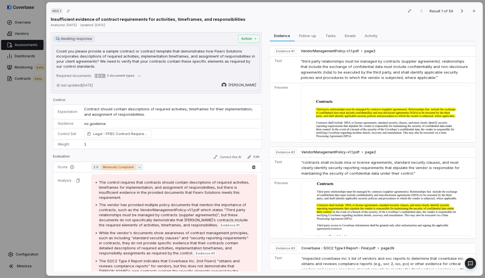
click at [138, 168] on button "2.0 Minimally Compliant" at bounding box center [117, 167] width 52 height 7
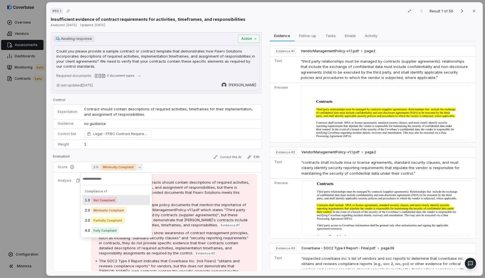
click at [109, 191] on div "Compliance v1" at bounding box center [116, 192] width 67 height 8
click at [95, 179] on input "text" at bounding box center [116, 179] width 67 height 12
click at [33, 67] on div "# SS.1 Result 1 of 50 Close Insufficient evidence of contract requirements for …" at bounding box center [242, 139] width 485 height 278
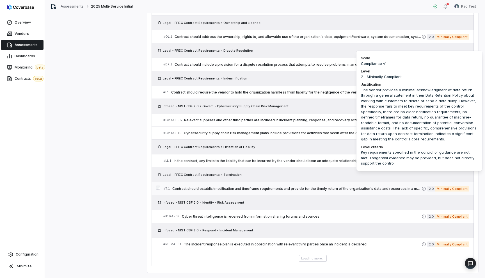
scroll to position [925, 0]
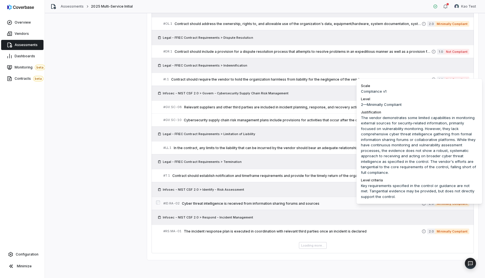
click at [436, 204] on span "Minimally Compliant" at bounding box center [452, 204] width 34 height 6
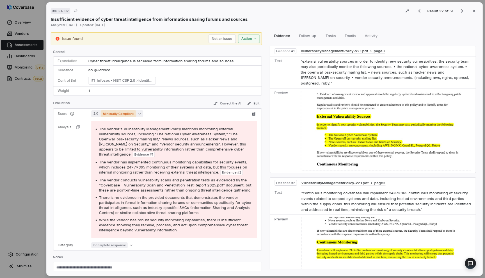
click at [131, 110] on span "Minimally Compliant" at bounding box center [118, 113] width 35 height 7
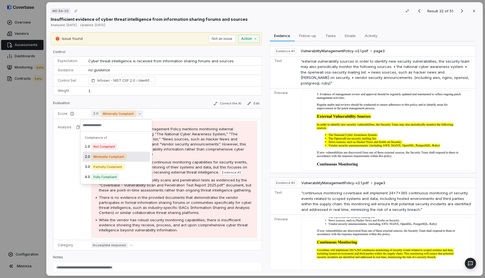
scroll to position [909, 0]
click at [185, 86] on td "Infosec - NIST CSF 2.0 Identify - Risk Assessment" at bounding box center [173, 81] width 177 height 12
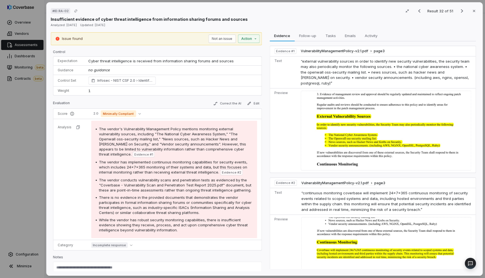
click at [32, 107] on div "# ID.RA-02 Result 32 of 51 Close Insufficient evidence of cyber threat intellig…" at bounding box center [242, 139] width 485 height 278
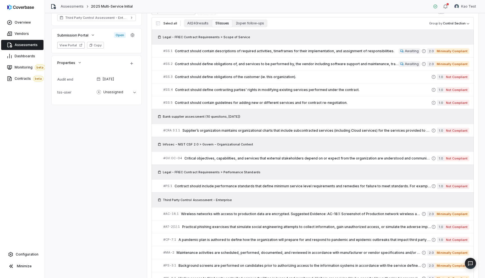
scroll to position [202, 0]
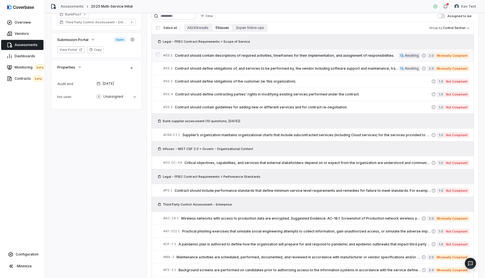
click at [253, 56] on span "Contract should contain descriptions of required activities, timeframes for the…" at bounding box center [287, 55] width 224 height 4
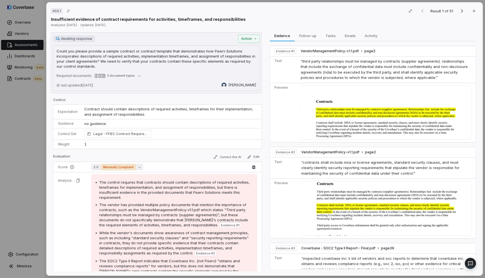
click at [111, 167] on span "Minimally Compliant" at bounding box center [118, 167] width 35 height 7
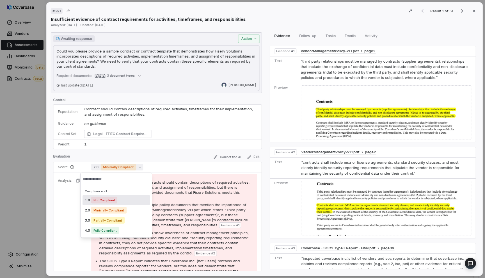
click at [99, 202] on span "Not Compliant" at bounding box center [104, 200] width 26 height 7
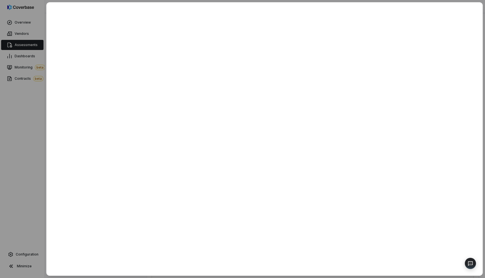
click at [38, 184] on div at bounding box center [242, 139] width 485 height 278
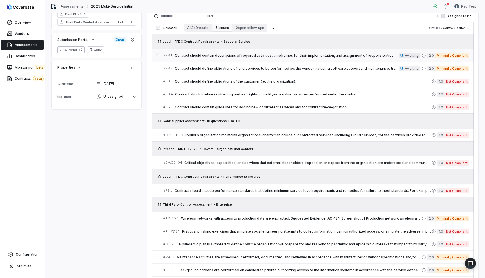
click at [355, 53] on span "Contract should contain descriptions of required activities, timeframes for the…" at bounding box center [287, 55] width 224 height 4
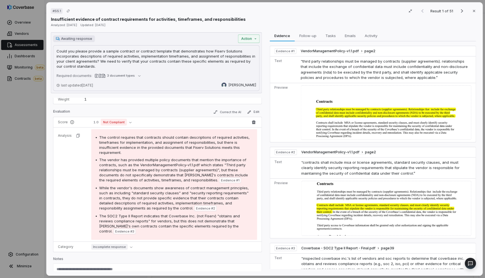
scroll to position [56, 0]
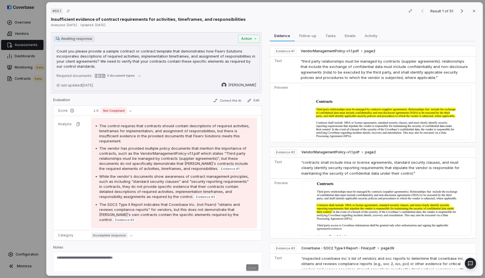
click at [224, 245] on p "Notes" at bounding box center [157, 248] width 209 height 7
click at [32, 168] on div "# SS.1 Result 1 of 51 Close Insufficient evidence of contract requirements for …" at bounding box center [242, 139] width 485 height 278
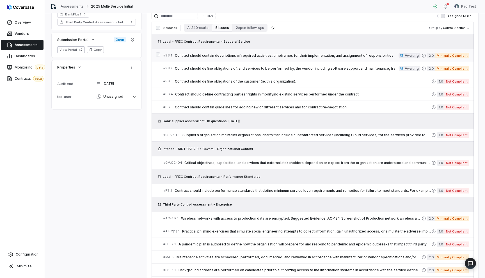
click at [379, 55] on span "Contract should contain descriptions of required activities, timeframes for the…" at bounding box center [287, 55] width 224 height 4
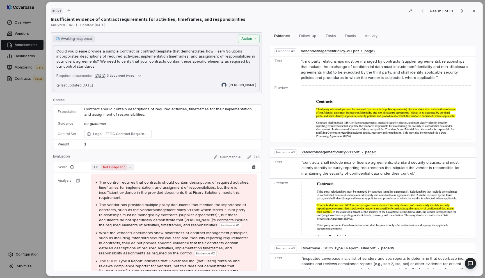
click at [119, 168] on span "Not Compliant" at bounding box center [114, 167] width 26 height 7
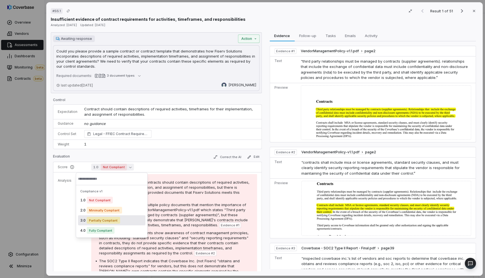
drag, startPoint x: 99, startPoint y: 208, endPoint x: 91, endPoint y: 217, distance: 12.6
click at [91, 217] on div "1.0 Not Compliant 2.0 Minimally Compliant 3.0 Partially Compliant 4.0 Fully Com…" at bounding box center [111, 215] width 67 height 40
click at [91, 217] on span "Partially Compliant" at bounding box center [103, 220] width 33 height 7
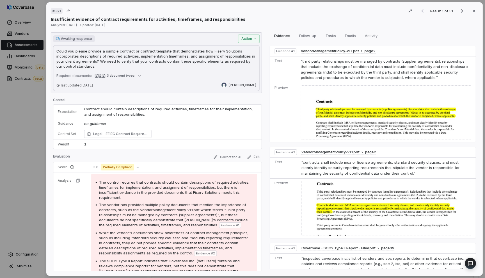
scroll to position [56, 0]
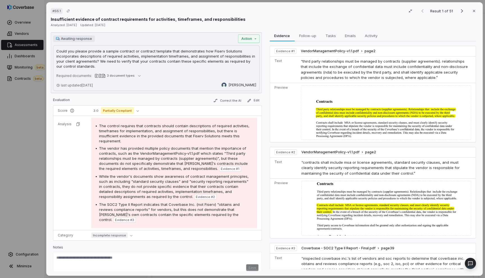
click at [244, 264] on div "Save" at bounding box center [157, 267] width 202 height 7
click at [104, 233] on span "Incomplete response" at bounding box center [109, 236] width 37 height 6
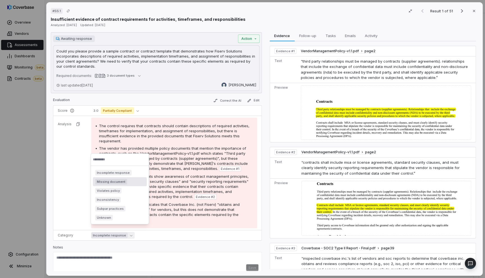
click at [23, 193] on div "# SS.1 Result 1 of 51 Close Insufficient evidence of contract requirements for …" at bounding box center [242, 139] width 485 height 278
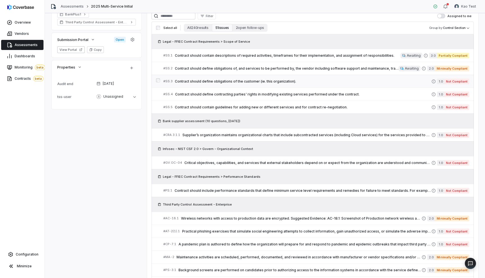
click at [339, 80] on span "Contract should define obligations of the customer (ie. this organization)." at bounding box center [303, 81] width 257 height 4
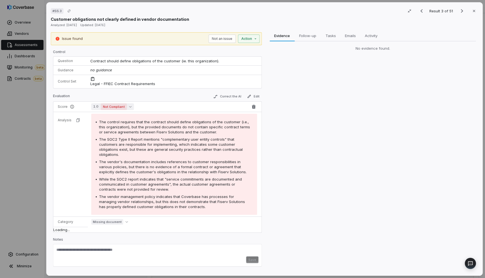
click at [125, 105] on span "Not Compliant" at bounding box center [114, 106] width 26 height 7
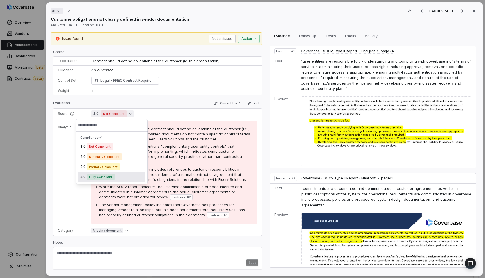
click at [100, 177] on span "Fully Compliant" at bounding box center [101, 177] width 28 height 7
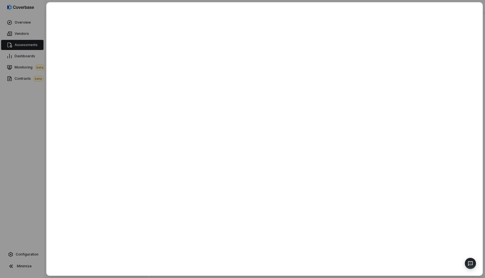
click at [41, 165] on div at bounding box center [242, 139] width 485 height 278
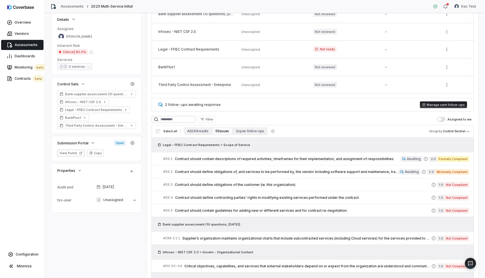
scroll to position [107, 0]
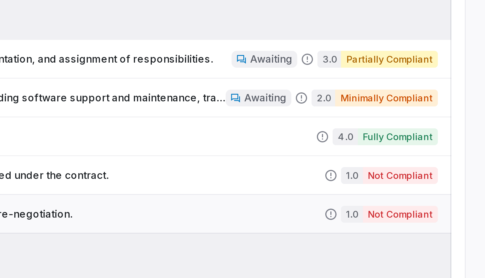
scroll to position [122, 0]
click at [436, 163] on span "4.0" at bounding box center [438, 162] width 8 height 6
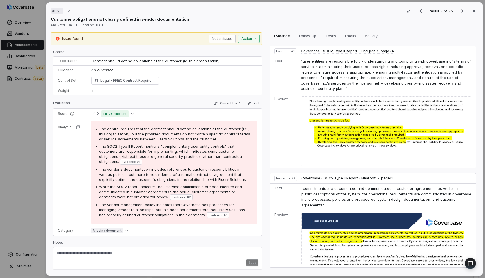
click at [252, 37] on div "# SS.3 Result 3 of 25 Close Customer obligations not clearly defined in vendor …" at bounding box center [242, 139] width 485 height 278
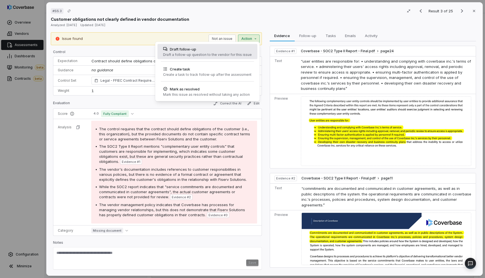
click at [236, 53] on div "Draft a follow-up question to the vendor for this issue" at bounding box center [207, 55] width 89 height 4
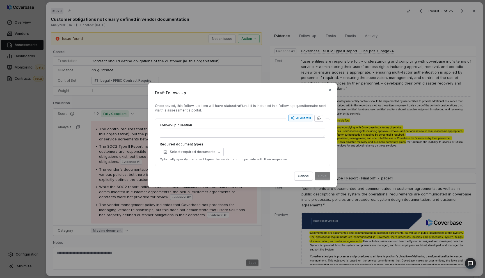
click at [296, 120] on div "AI Autofill" at bounding box center [301, 118] width 21 height 4
type textarea "*"
type textarea "****"
type textarea "*"
type textarea "**********"
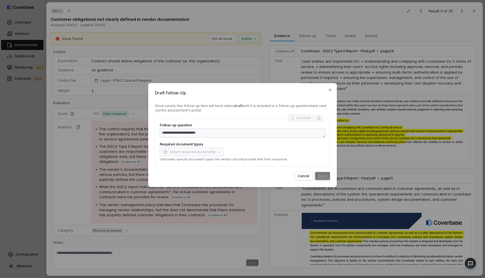
type textarea "*"
type textarea "**********"
type textarea "*"
type textarea "**********"
type textarea "*"
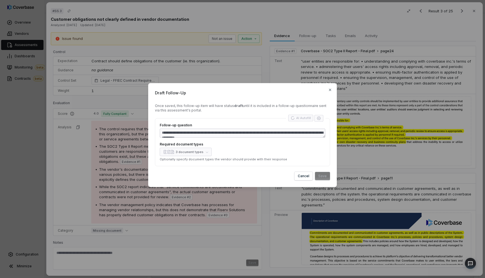
type textarea "**********"
type textarea "*"
type textarea "**********"
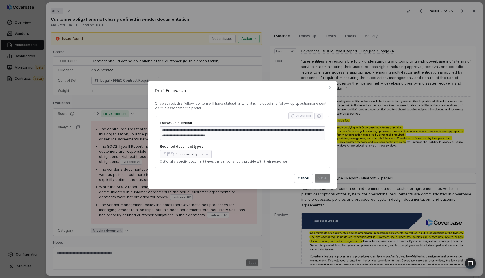
type textarea "*"
type textarea "**********"
type textarea "*"
type textarea "**********"
type textarea "*"
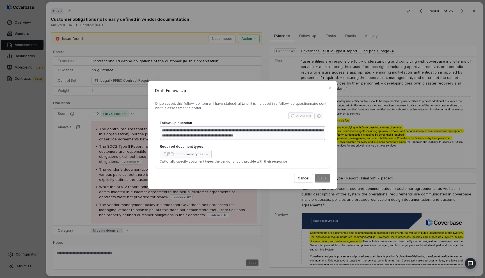
type textarea "**********"
type textarea "*"
type textarea "**********"
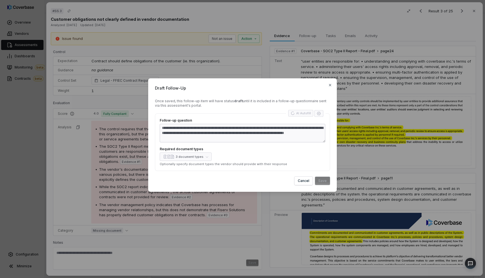
type textarea "*"
type textarea "**********"
type textarea "*"
type textarea "**********"
type textarea "*"
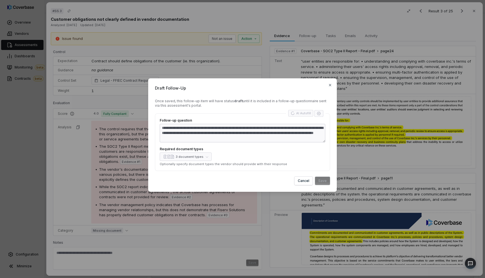
type textarea "**********"
type textarea "*"
type textarea "**********"
type textarea "*"
type textarea "**********"
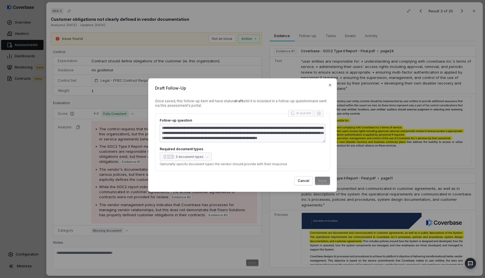
type textarea "*"
type textarea "**********"
type textarea "*"
type textarea "**********"
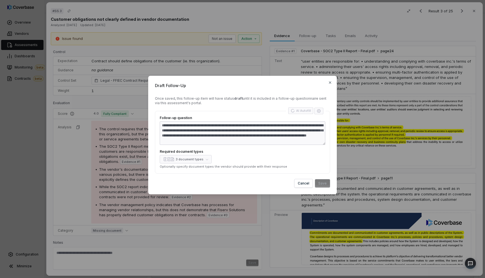
type textarea "*"
type textarea "**********"
type textarea "*"
type textarea "**********"
type textarea "*"
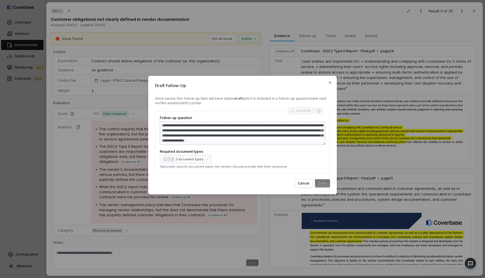
type textarea "**********"
type textarea "*"
type textarea "**********"
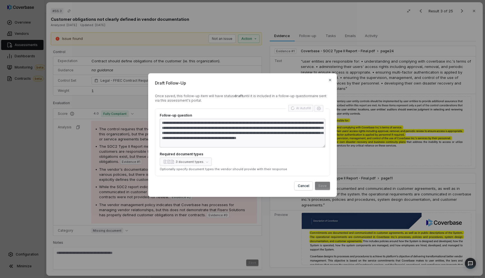
type textarea "*"
type textarea "**********"
type textarea "*"
type textarea "**********"
type textarea "*"
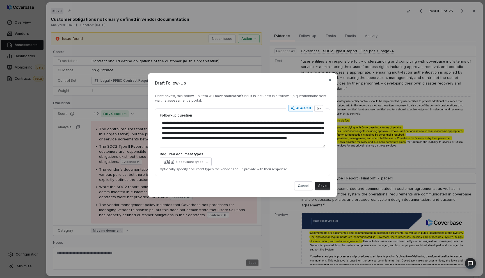
click at [325, 187] on button "Save" at bounding box center [322, 186] width 15 height 8
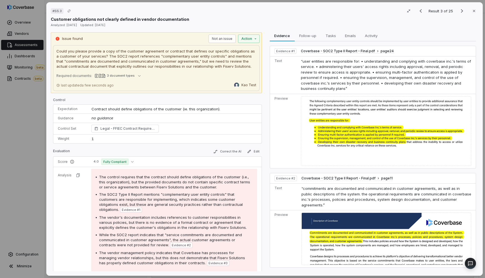
click at [33, 168] on div "# SS.3 Result 3 of 25 Close Customer obligations not clearly defined in vendor …" at bounding box center [242, 139] width 485 height 278
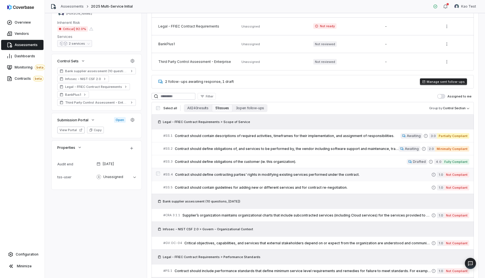
click at [299, 177] on div "# SS.4 Contract should define contracting parties' rights in modifying existing…" at bounding box center [297, 175] width 268 height 6
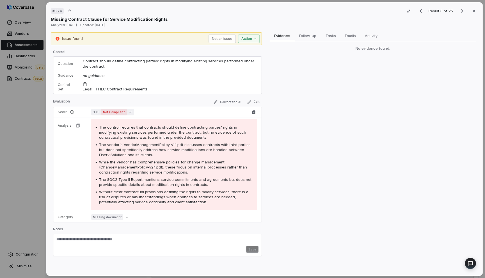
click at [125, 113] on span "Not Compliant" at bounding box center [114, 112] width 26 height 7
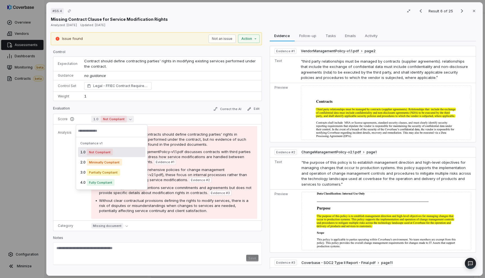
click at [141, 110] on div "Evaluation Correct the AI Edit" at bounding box center [157, 110] width 209 height 8
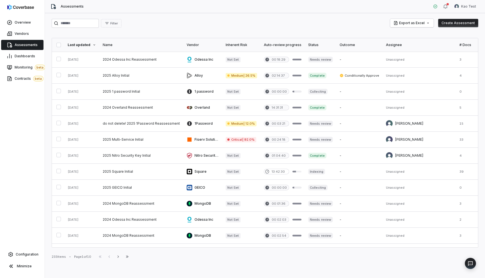
click at [316, 45] on div "Status" at bounding box center [320, 45] width 24 height 4
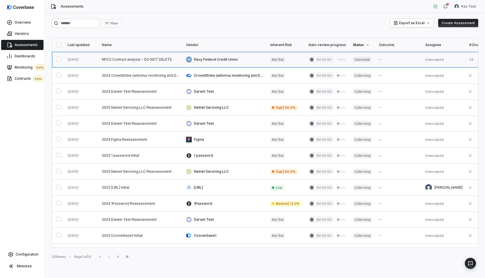
click at [129, 65] on link at bounding box center [141, 60] width 84 height 16
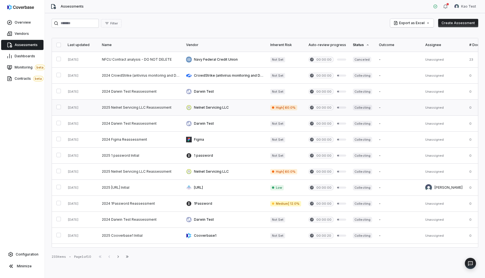
click at [140, 108] on link at bounding box center [141, 108] width 84 height 16
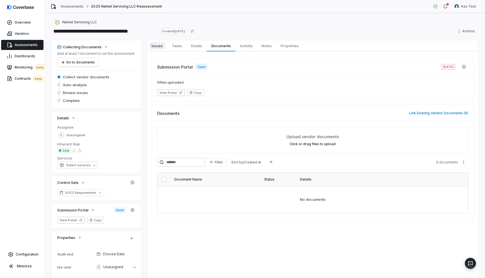
click at [163, 47] on span "Issues" at bounding box center [157, 45] width 16 height 7
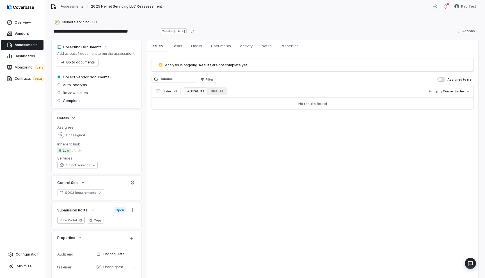
click at [31, 48] on link "Assessments" at bounding box center [22, 45] width 42 height 10
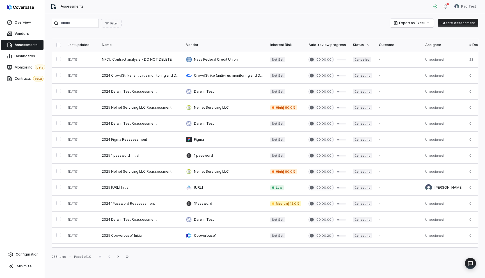
click at [80, 46] on div "Last updated" at bounding box center [82, 45] width 28 height 4
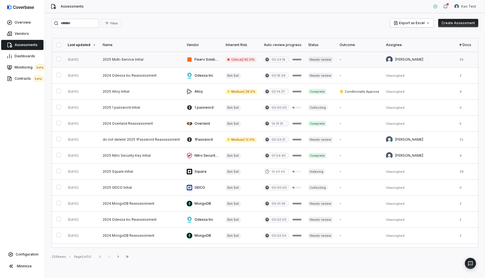
click at [135, 62] on link at bounding box center [141, 60] width 84 height 16
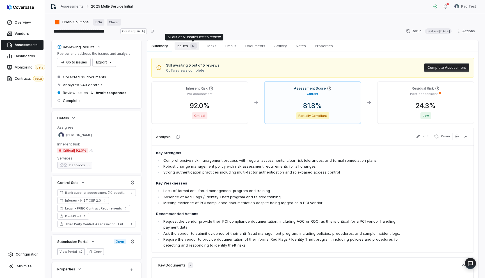
click at [189, 47] on div "51" at bounding box center [192, 46] width 9 height 6
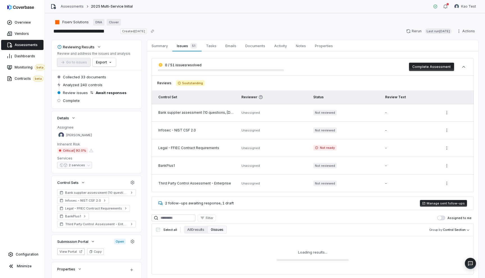
scroll to position [5, 0]
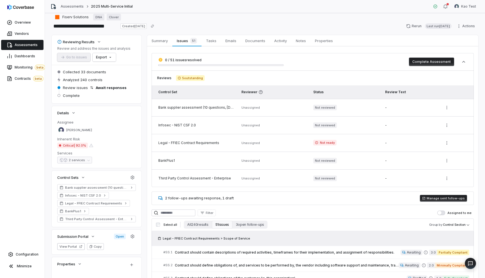
click at [218, 109] on div "Bank supplier assessment (10 questions, [DATE])" at bounding box center [196, 107] width 76 height 4
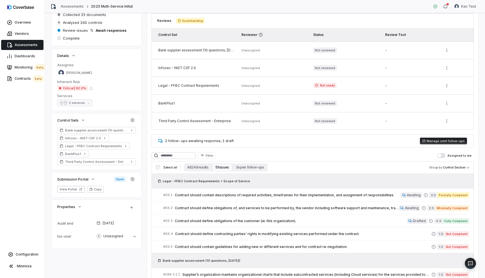
scroll to position [111, 0]
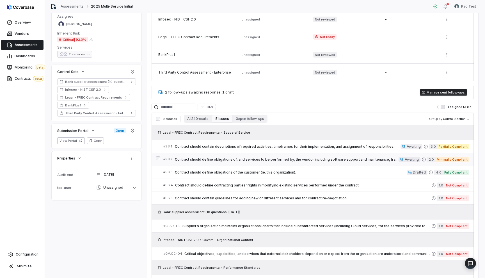
click at [215, 154] on link "# SS.2 Contract should define obligations of, and services to be performed by, …" at bounding box center [316, 159] width 306 height 13
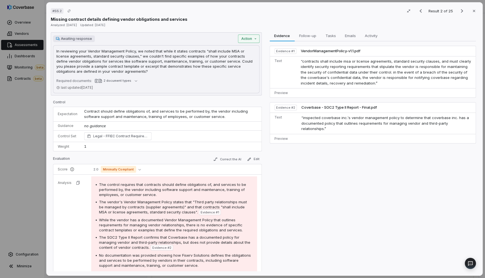
click at [251, 39] on div "# SS.2 Result 2 of 25 Close Missing contract details defining vendor obligation…" at bounding box center [242, 139] width 485 height 278
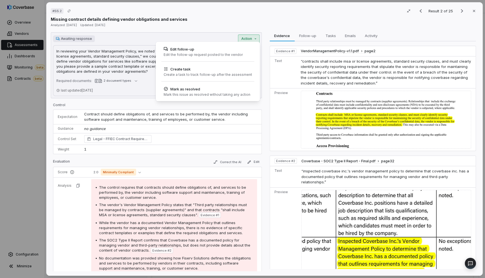
click at [139, 17] on div "# SS.2 Result 2 of 25 Close Missing contract details defining vendor obligation…" at bounding box center [242, 139] width 485 height 278
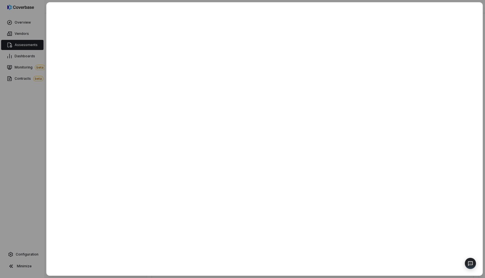
click at [27, 33] on div at bounding box center [242, 139] width 485 height 278
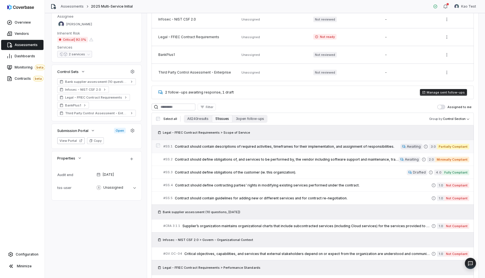
click at [215, 148] on span "Contract should contain descriptions of required activities, timeframes for the…" at bounding box center [288, 146] width 226 height 4
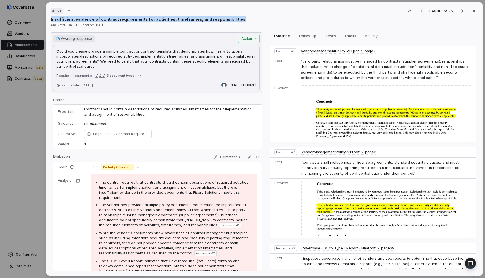
drag, startPoint x: 51, startPoint y: 20, endPoint x: 237, endPoint y: 17, distance: 186.5
click at [237, 17] on div "Insufficient evidence of contract requirements for activities, timeframes, and …" at bounding box center [265, 19] width 428 height 6
copy p "Insufficient evidence of contract requirements for activities, timeframes, and …"
click at [92, 7] on div "# SS.1 Result 1 of 25 Close" at bounding box center [265, 11] width 428 height 8
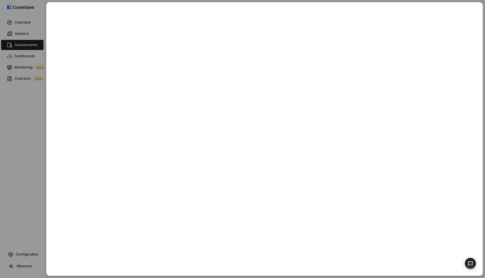
click at [40, 108] on div at bounding box center [242, 139] width 485 height 278
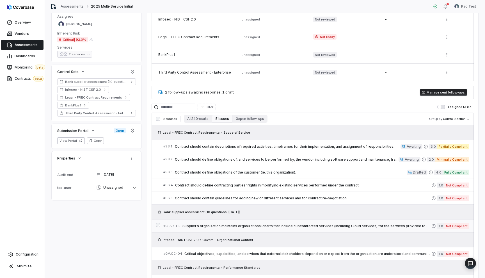
click at [208, 225] on span "Supplier’s organization maintains organizational charts that include subcontrac…" at bounding box center [307, 226] width 249 height 4
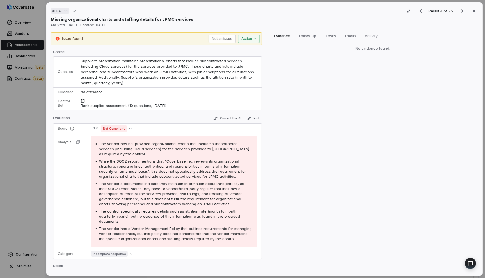
click at [62, 10] on span "# CRA 3.1.1" at bounding box center [60, 11] width 15 height 4
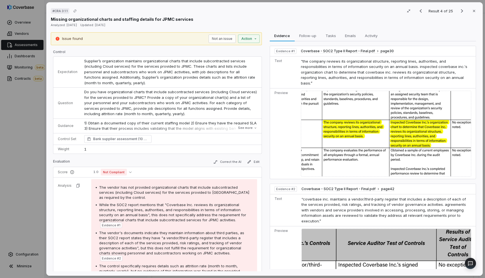
click at [38, 108] on div "# CRA 3.1.1 Result 4 of 25 Close Missing organizational charts and staffing det…" at bounding box center [242, 139] width 485 height 278
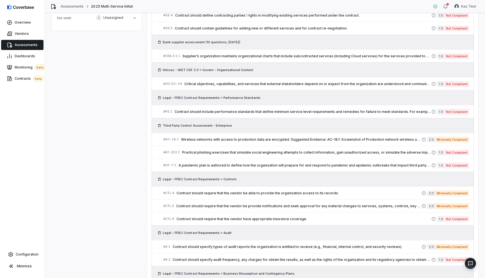
scroll to position [304, 0]
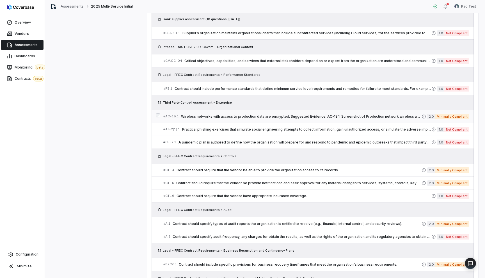
click at [176, 117] on span "# AC-18.1" at bounding box center [170, 116] width 15 height 4
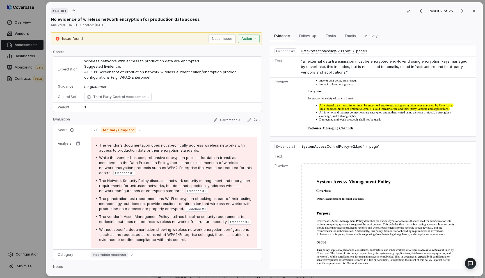
click at [38, 144] on div "# AC-18.1 Result 9 of 25 Close No evidence of wireless network encryption for p…" at bounding box center [242, 139] width 485 height 278
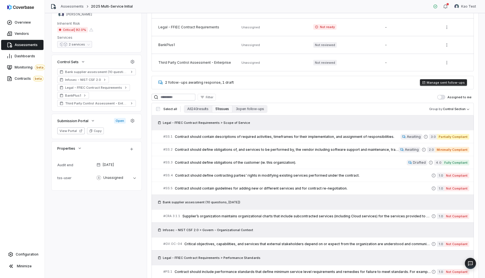
scroll to position [119, 0]
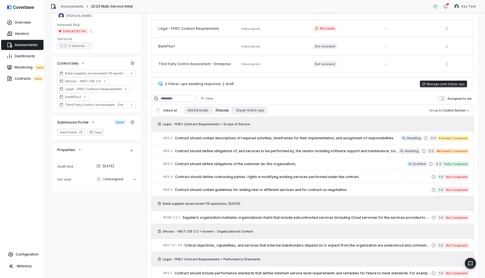
drag, startPoint x: 252, startPoint y: 124, endPoint x: 173, endPoint y: 124, distance: 79.8
click at [173, 124] on div "Legal - FFIEC Contract Requirements > Scope of Service" at bounding box center [312, 124] width 313 height 6
click at [200, 111] on button "All 240 results" at bounding box center [198, 110] width 28 height 8
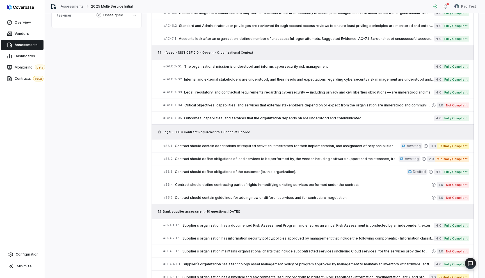
scroll to position [313, 0]
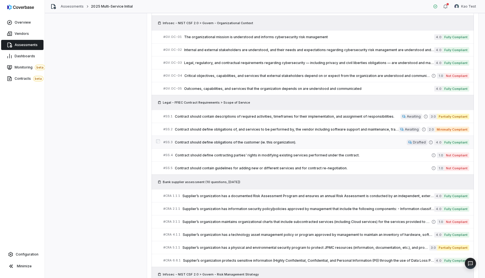
click at [173, 143] on div "# SS.3 Contract should define obligations of the customer (ie. this organizatio…" at bounding box center [284, 142] width 243 height 6
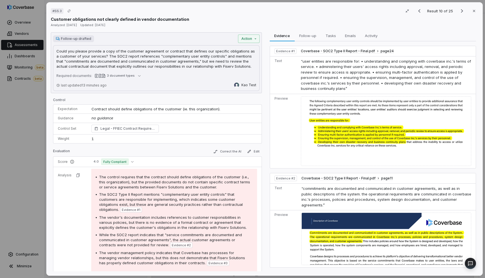
click at [38, 142] on div "# SS.3 Result 10 of 25 Close Customer obligations not clearly defined in vendor…" at bounding box center [242, 139] width 485 height 278
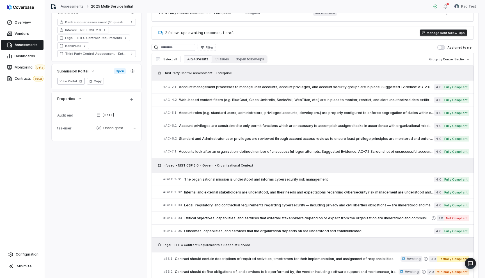
scroll to position [169, 0]
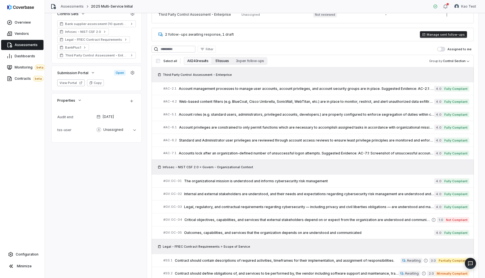
click at [227, 61] on button "51 issues" at bounding box center [222, 61] width 21 height 8
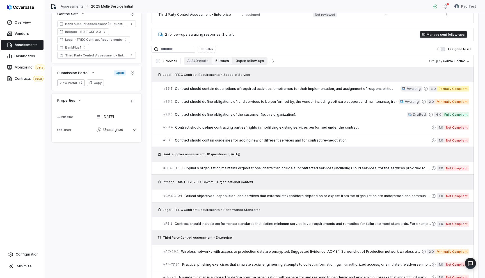
click at [245, 61] on button "3 open follow-ups" at bounding box center [250, 61] width 35 height 8
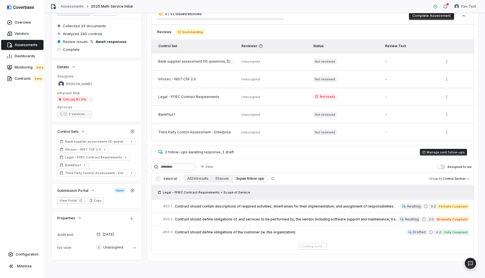
scroll to position [52, 0]
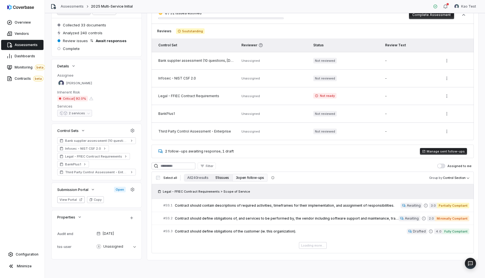
click at [218, 177] on button "51 issues" at bounding box center [222, 178] width 21 height 8
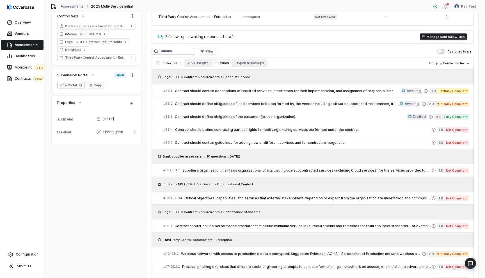
scroll to position [172, 0]
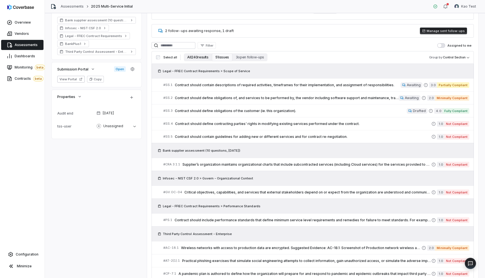
click at [188, 60] on button "All 240 results" at bounding box center [198, 57] width 28 height 8
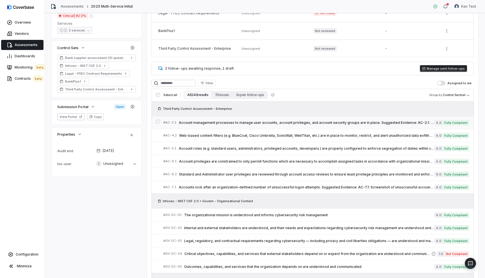
scroll to position [133, 0]
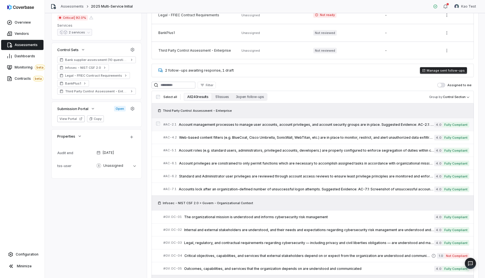
click at [199, 129] on link "# AC-2.1 Account management processes to manage user accounts, account privileg…" at bounding box center [316, 124] width 306 height 13
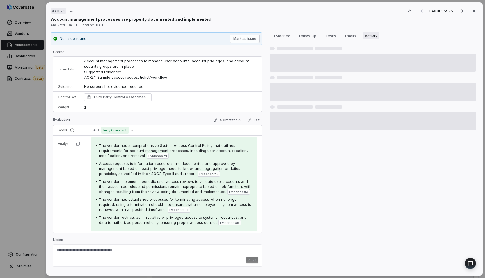
click at [372, 32] on span "Activity" at bounding box center [371, 35] width 17 height 7
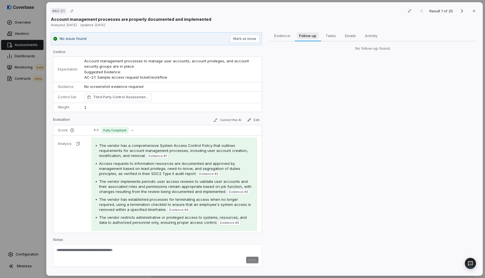
click at [309, 33] on span "Follow-up" at bounding box center [308, 35] width 22 height 7
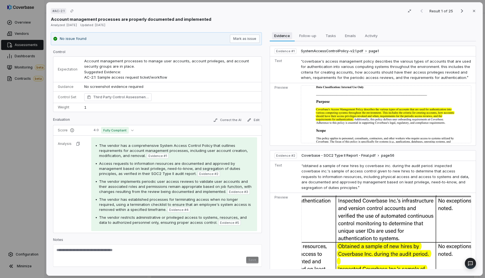
click at [285, 34] on span "Evidence" at bounding box center [282, 35] width 20 height 7
click at [34, 158] on div "# AC-2.1 Result 1 of 25 Close Account management processes are properly documen…" at bounding box center [242, 139] width 485 height 278
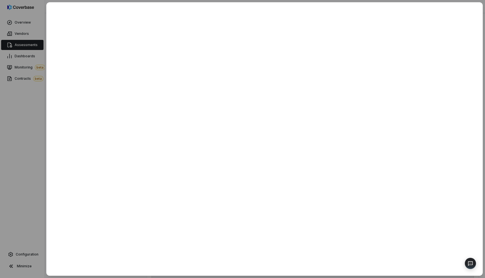
click at [34, 158] on div at bounding box center [242, 139] width 485 height 278
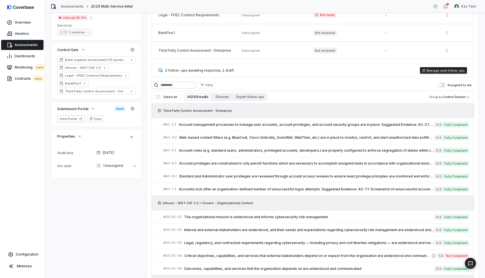
click at [31, 43] on span "Assessments" at bounding box center [26, 45] width 23 height 4
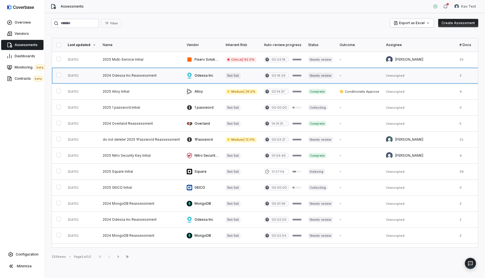
click at [259, 72] on link at bounding box center [241, 76] width 38 height 16
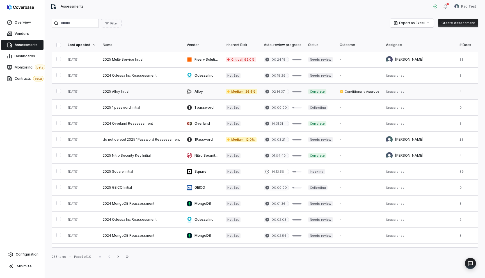
click at [171, 97] on link at bounding box center [141, 92] width 84 height 16
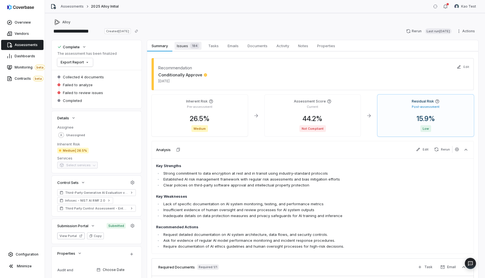
click at [183, 48] on span "Issues 184" at bounding box center [188, 46] width 27 height 8
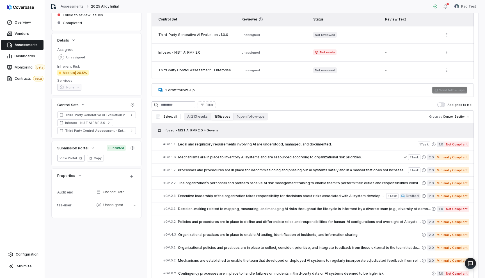
scroll to position [60, 0]
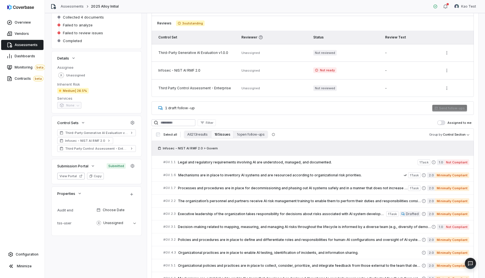
click at [22, 45] on span "Assessments" at bounding box center [26, 45] width 23 height 4
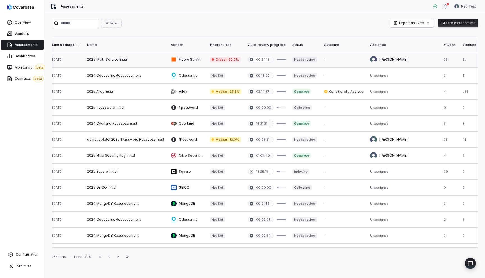
scroll to position [0, 20]
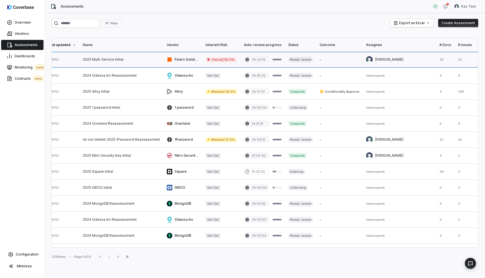
click at [455, 62] on link at bounding box center [465, 60] width 21 height 16
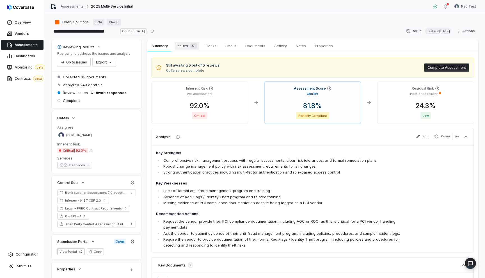
click at [187, 46] on span "Issues 51" at bounding box center [187, 46] width 25 height 8
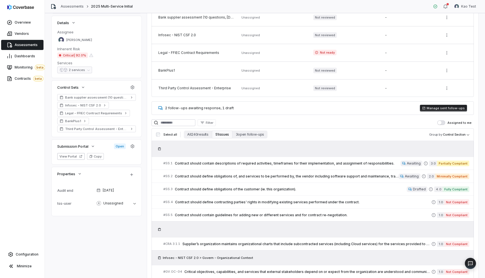
scroll to position [127, 0]
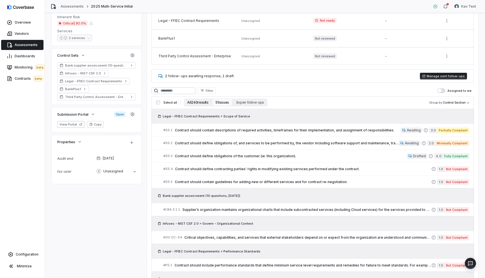
click at [201, 104] on button "All 240 results" at bounding box center [198, 103] width 28 height 8
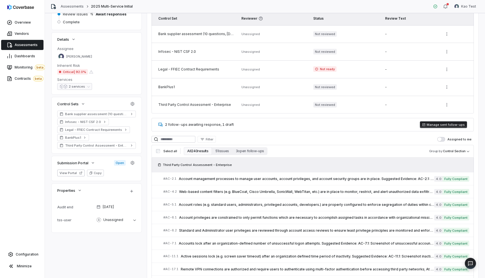
scroll to position [0, 0]
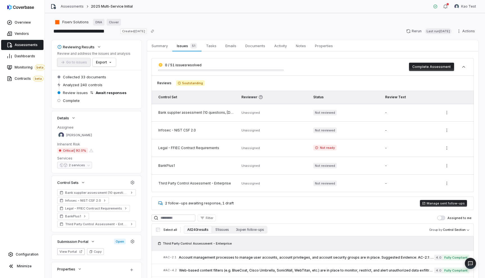
click at [33, 46] on span "Assessments" at bounding box center [26, 45] width 23 height 4
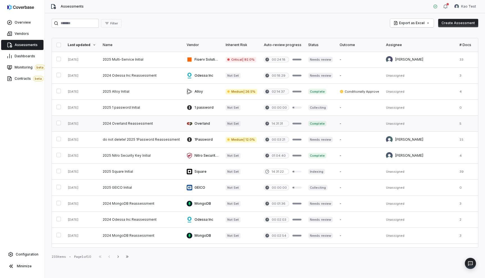
scroll to position [0, 77]
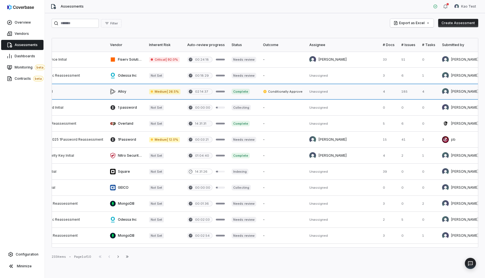
click at [271, 94] on link at bounding box center [283, 92] width 46 height 16
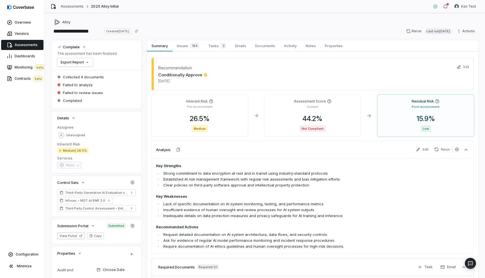
click at [176, 53] on div "Recommendation Conditionally Approve Sep 26, 2025 Edit Inherent Risk Pre-assess…" at bounding box center [312, 180] width 331 height 259
click at [182, 47] on span "Issues 184" at bounding box center [188, 46] width 27 height 8
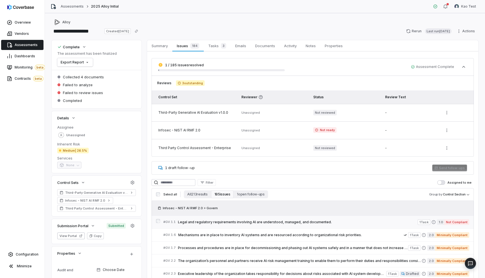
click at [231, 225] on div "# GV.1.1 Legal and regulatory requirements involving AI are understood, managed…" at bounding box center [290, 222] width 254 height 6
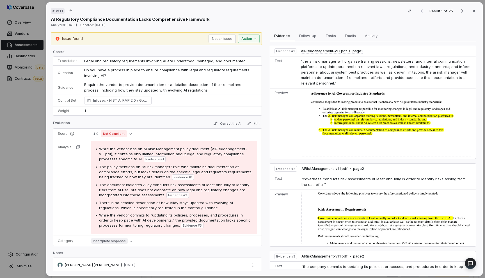
click at [39, 113] on div "# GV.1.1 Result 1 of 25 Close AI Regulatory Compliance Documentation Lacks Comp…" at bounding box center [242, 139] width 485 height 278
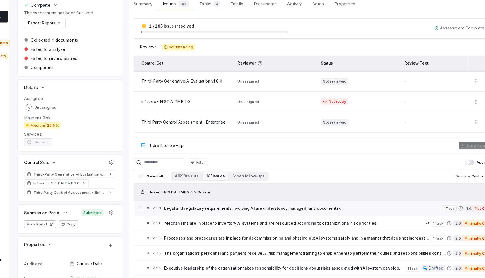
scroll to position [15, 0]
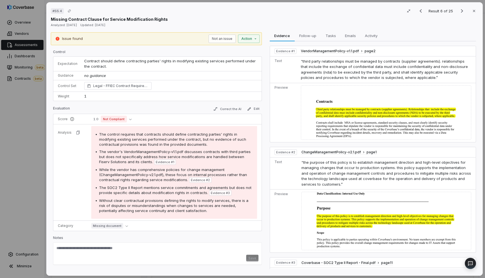
scroll to position [122, 0]
click at [22, 88] on div "# SS.4 Result 6 of 25 Close Missing Contract Clause for Service Modification Ri…" at bounding box center [242, 139] width 485 height 278
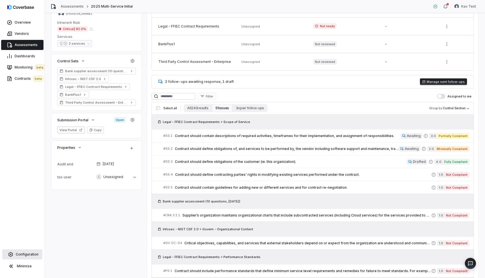
click at [23, 254] on span "Configuration" at bounding box center [27, 254] width 23 height 4
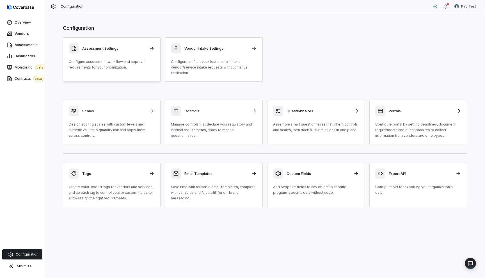
click at [130, 73] on link "Assessment Settings Configure assessment workflow and approval requirements for…" at bounding box center [112, 59] width 98 height 44
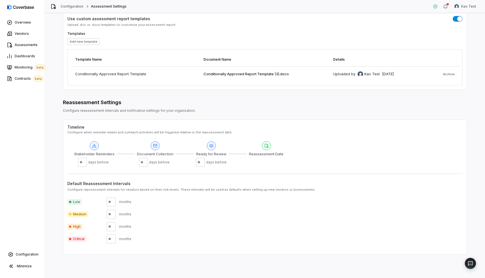
scroll to position [227, 0]
